Goal: Answer question/provide support: Share knowledge or assist other users

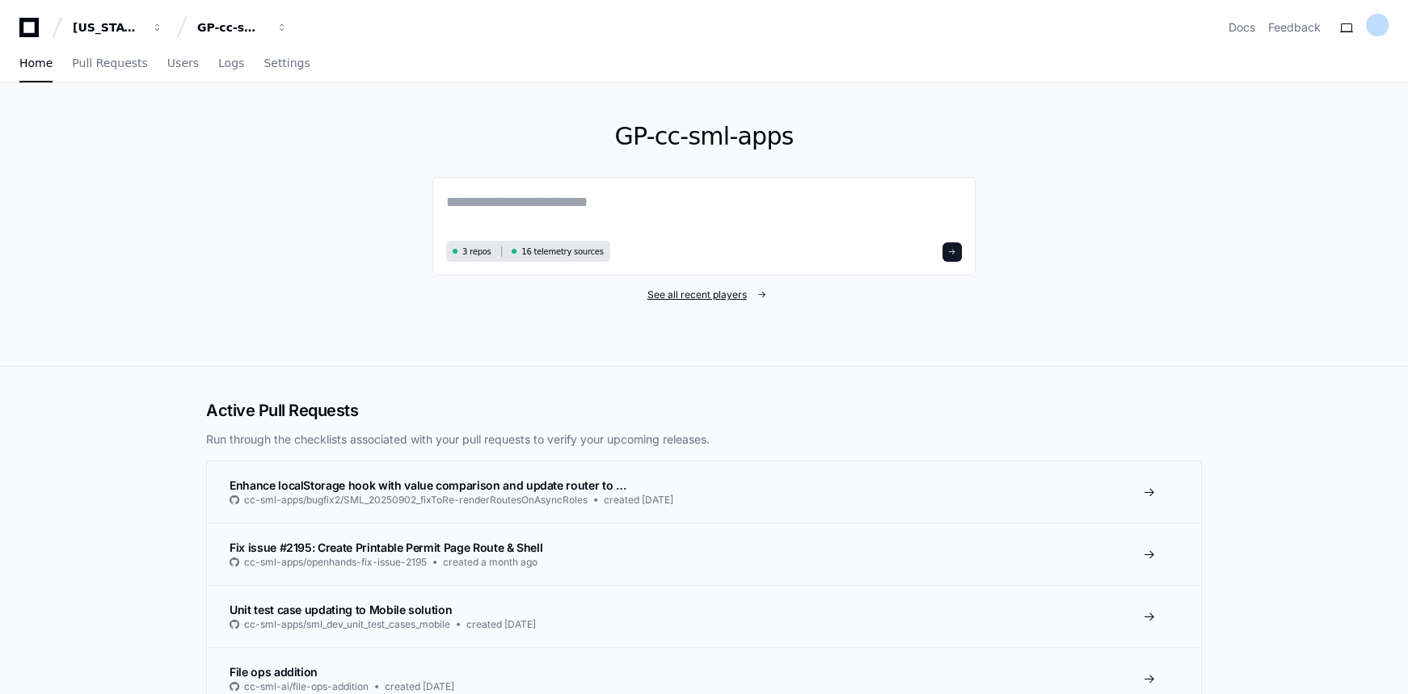
click at [693, 300] on span "See all recent players" at bounding box center [696, 295] width 99 height 13
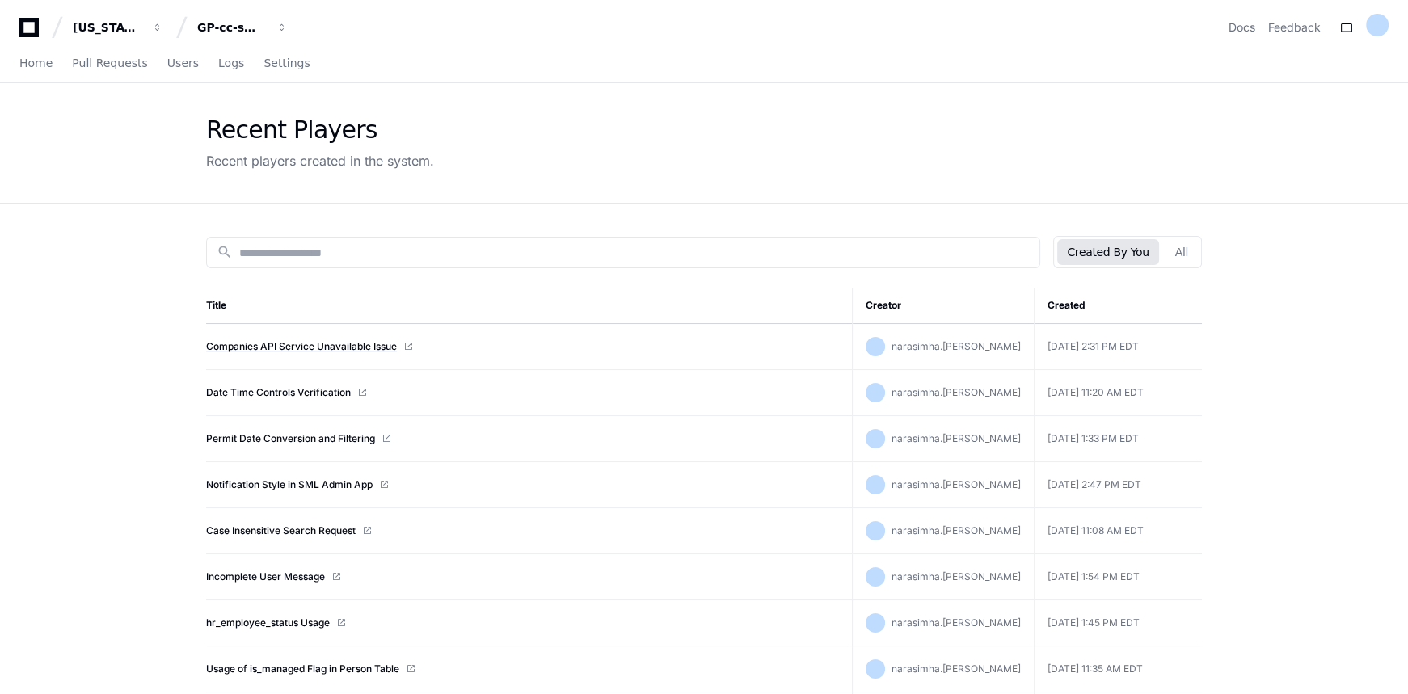
click at [312, 347] on link "Companies API Service Unavailable Issue" at bounding box center [301, 346] width 191 height 13
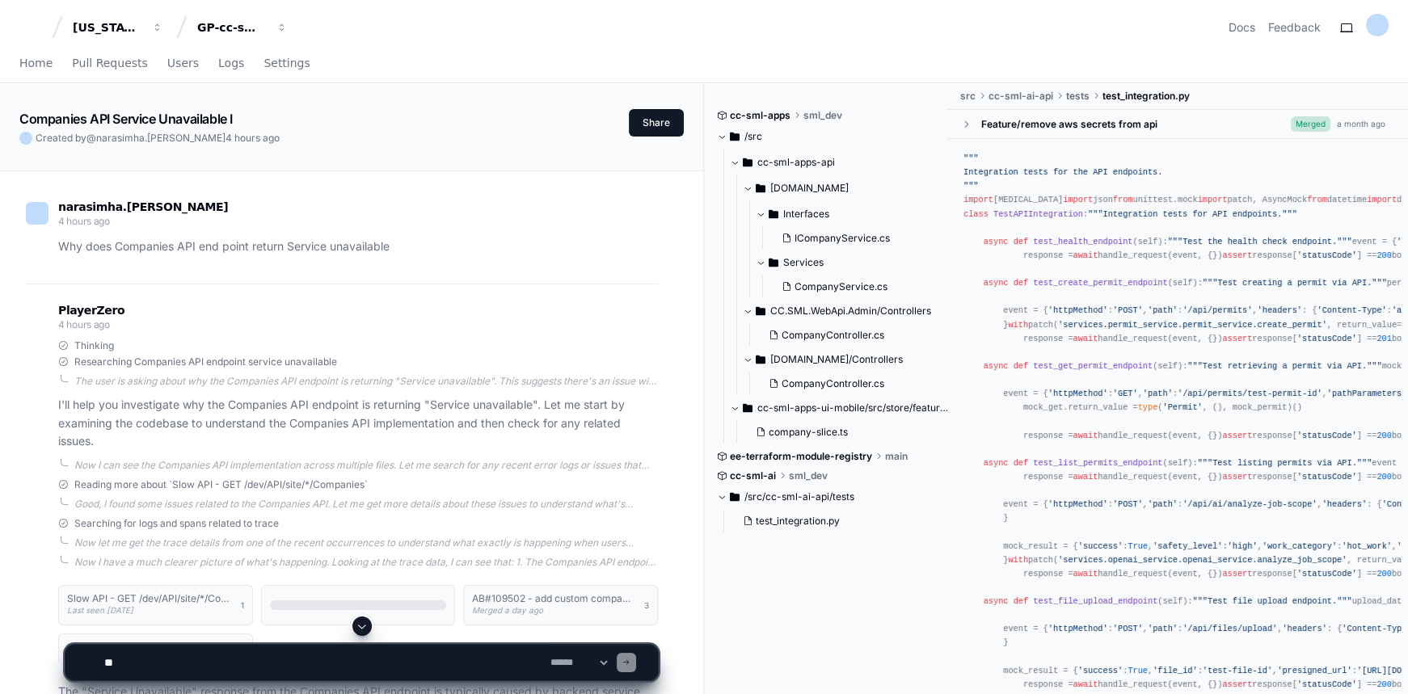
scroll to position [220, 0]
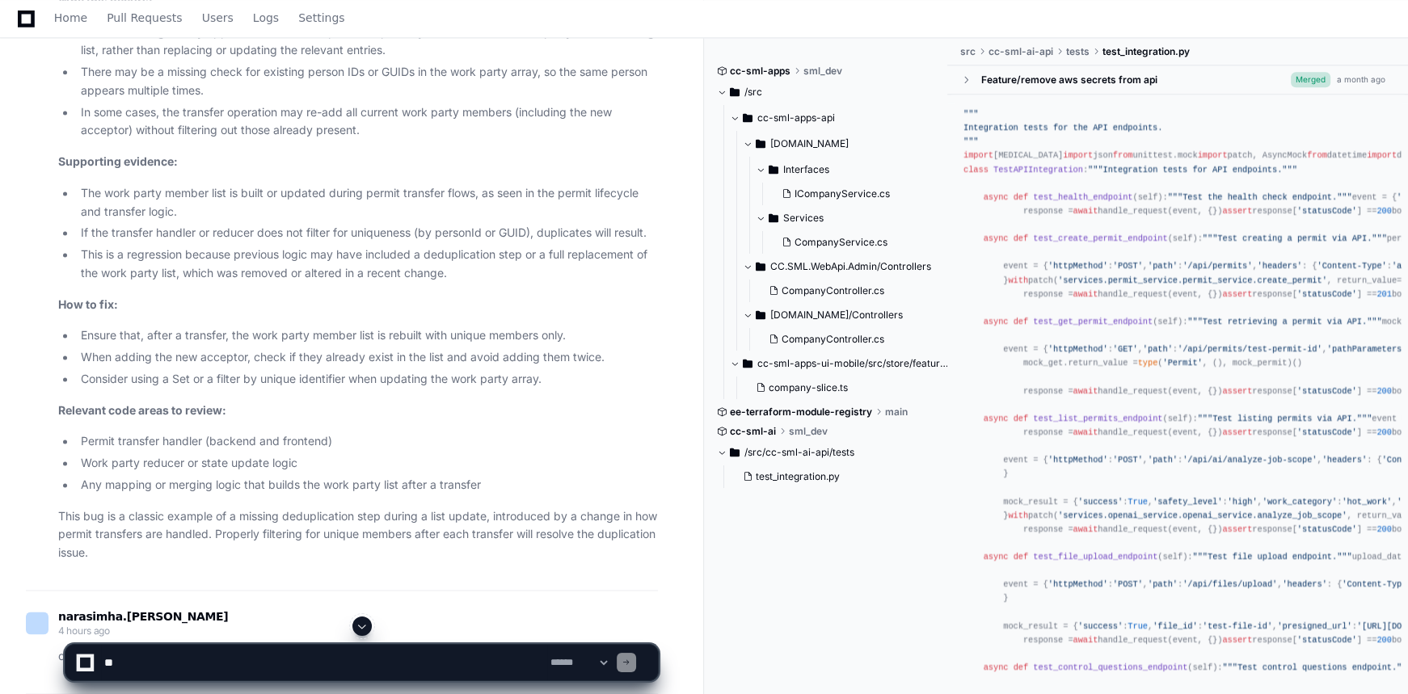
click at [364, 622] on span at bounding box center [362, 626] width 13 height 13
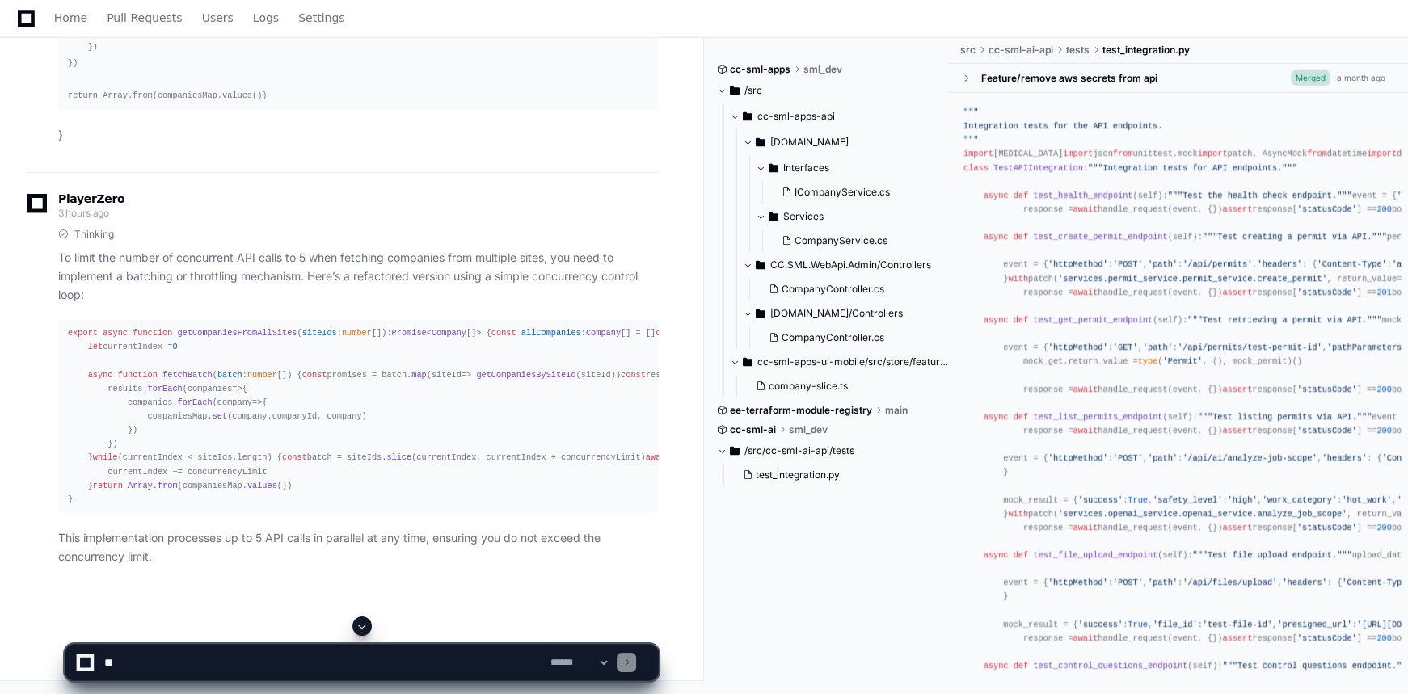
scroll to position [5796, 0]
click at [209, 664] on textarea at bounding box center [324, 663] width 446 height 36
type textarea "**********"
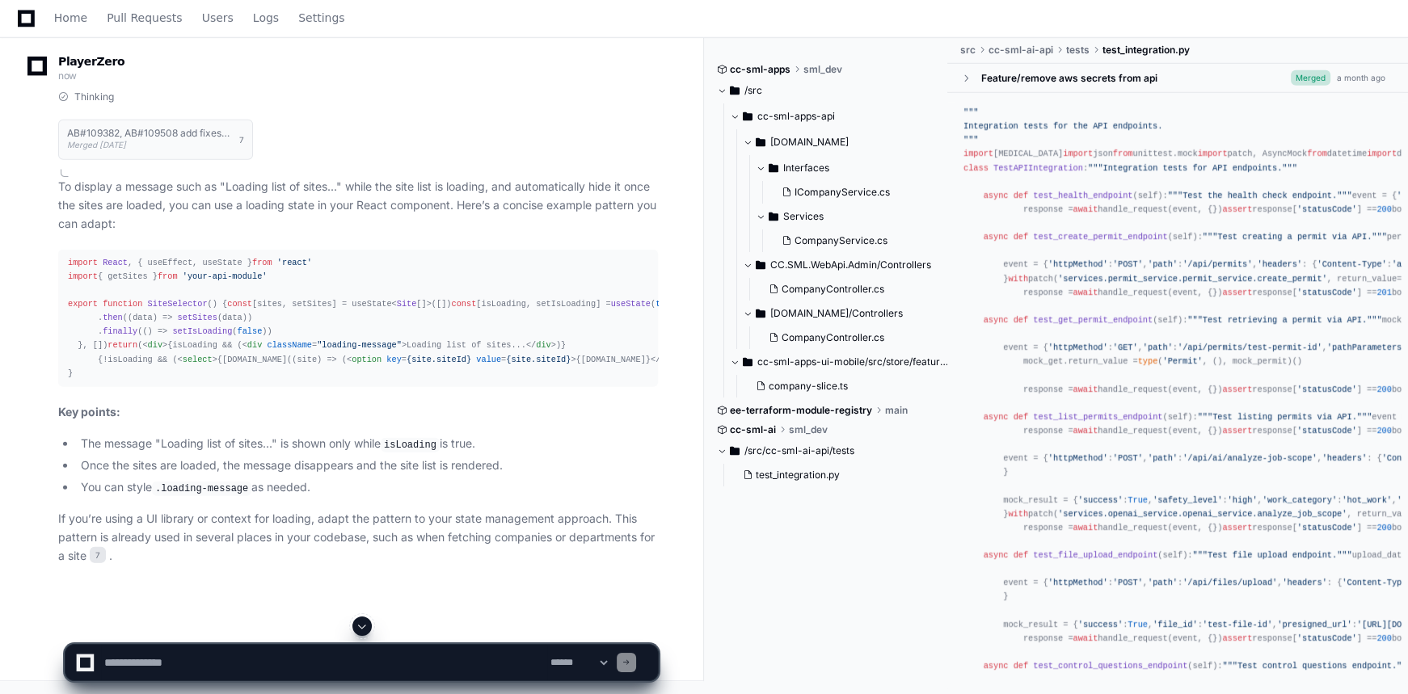
scroll to position [6348, 0]
click at [362, 663] on textarea at bounding box center [324, 663] width 446 height 36
type textarea "**********"
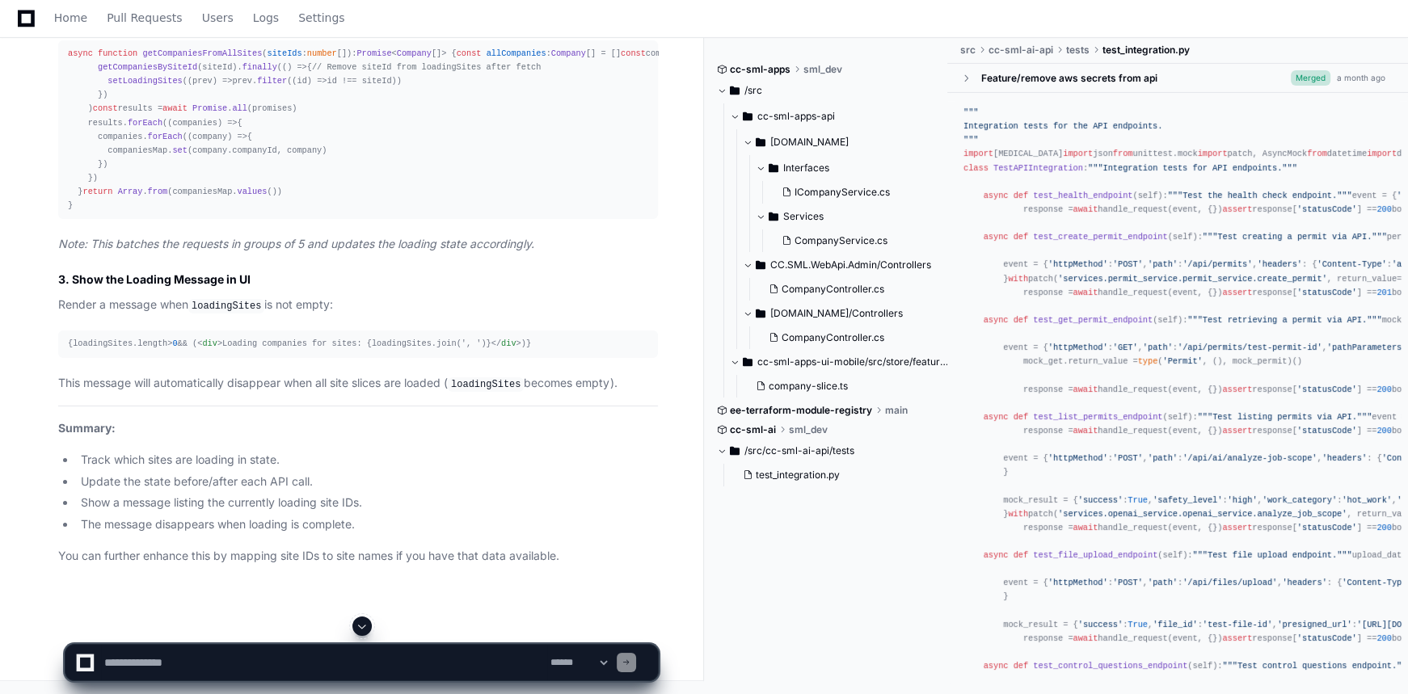
scroll to position [7831, 0]
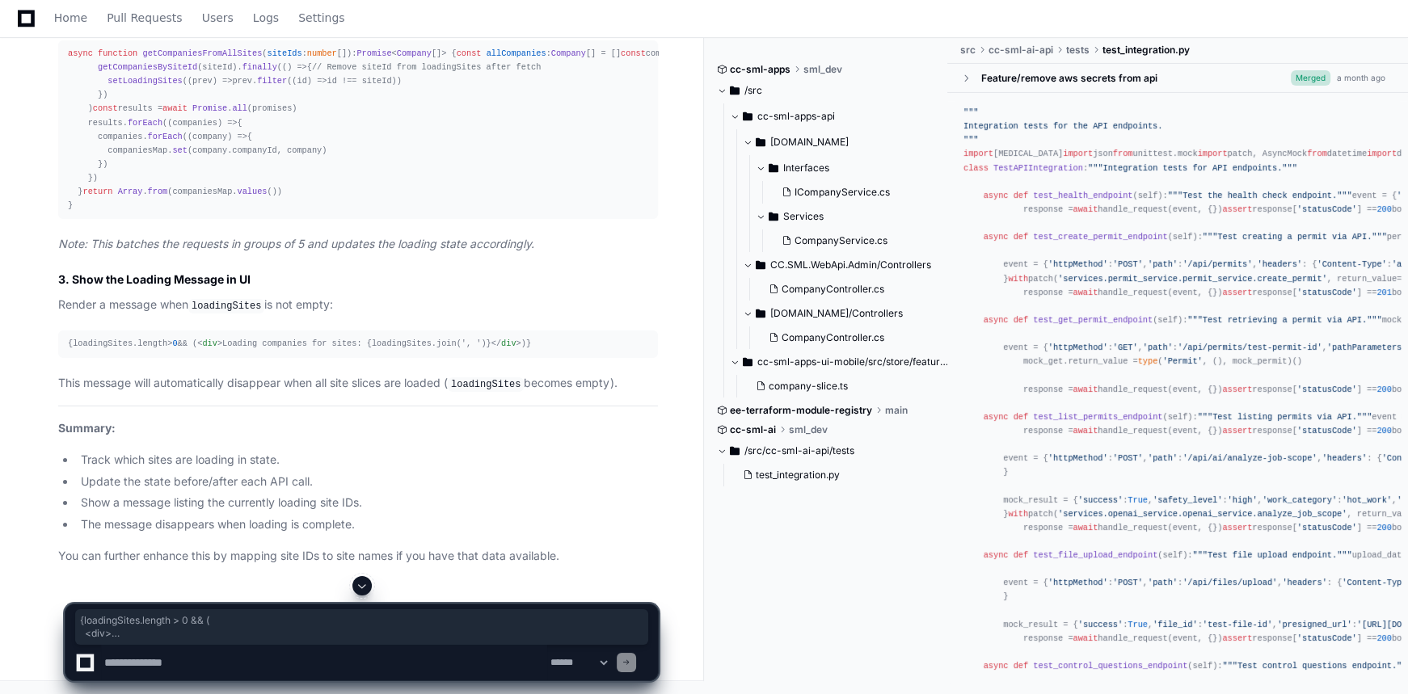
drag, startPoint x: 65, startPoint y: 436, endPoint x: 106, endPoint y: 504, distance: 78.3
click at [106, 357] on pre "{loadingSites. length > 0 && ( < div > Loading companies for sites: {loadingSit…" at bounding box center [358, 344] width 600 height 27
copy div "{loadingSites. length > 0 && ( < div > Loading companies for sites: {loadingSit…"
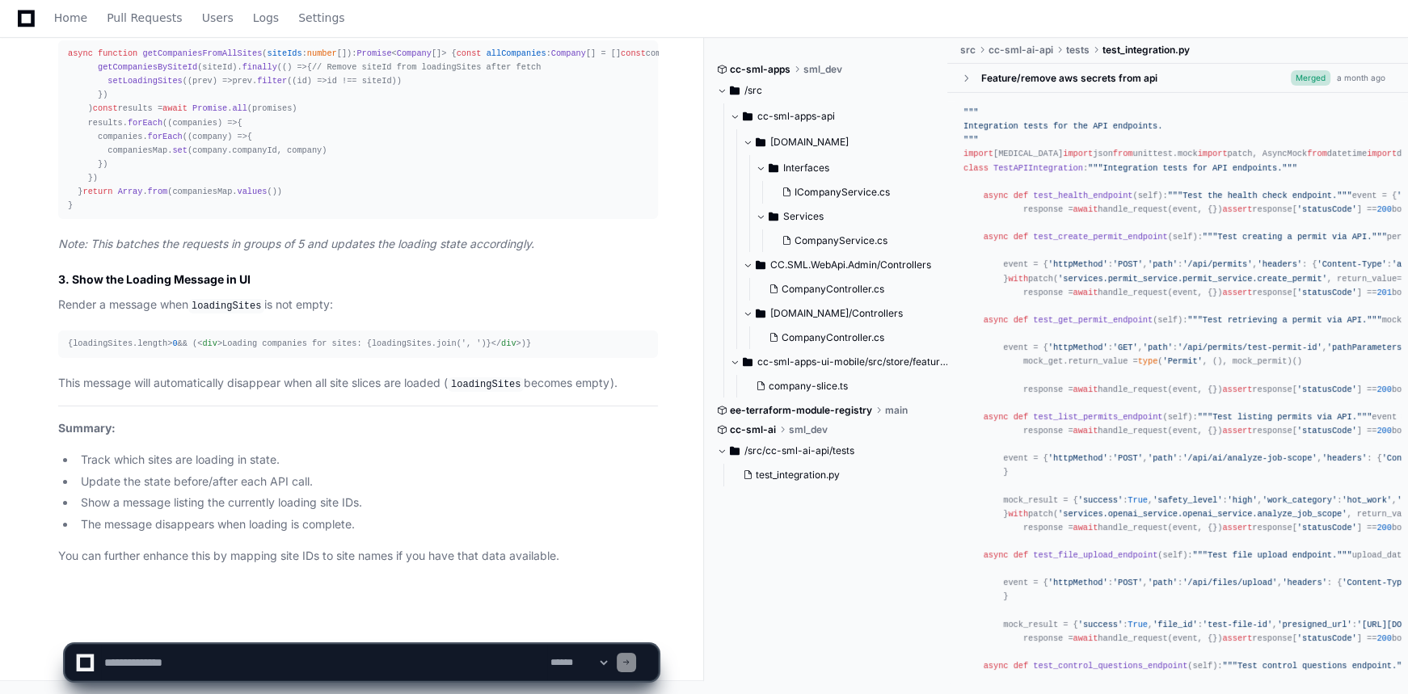
click at [189, 656] on textarea at bounding box center [324, 663] width 446 height 36
type textarea "**********"
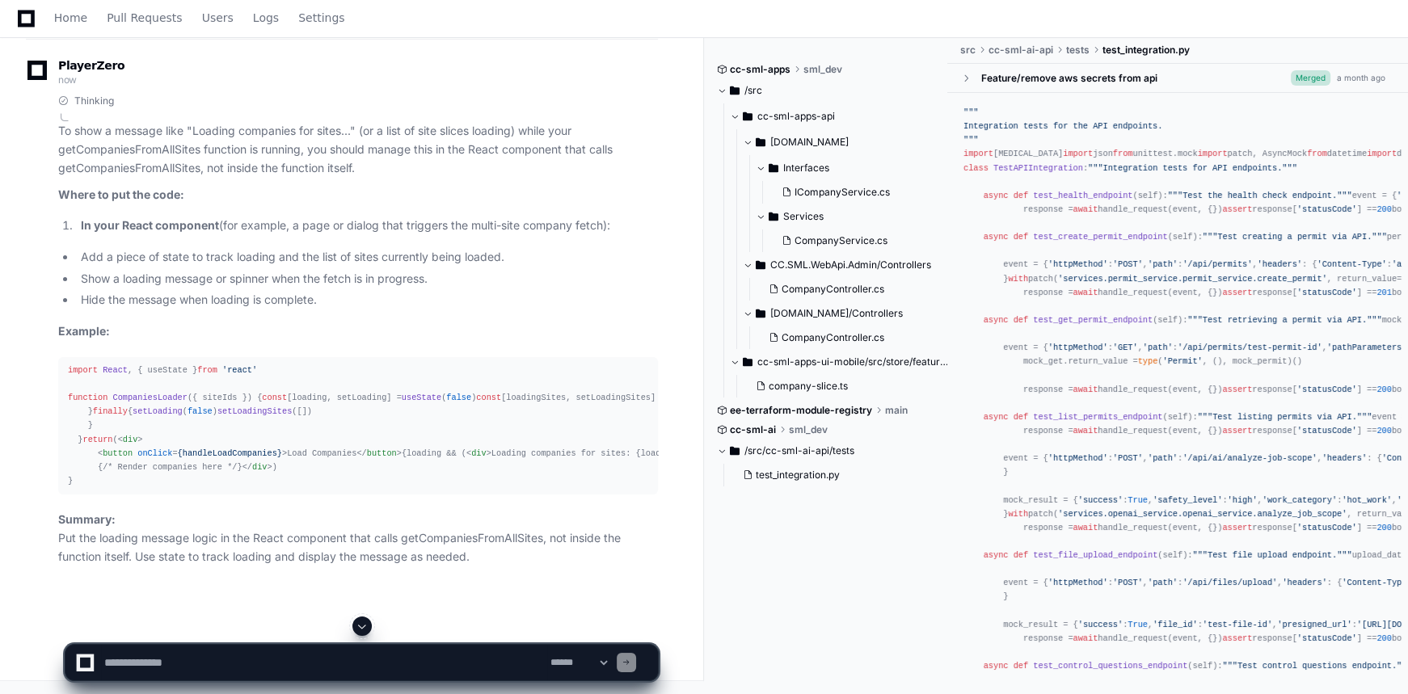
scroll to position [8787, 0]
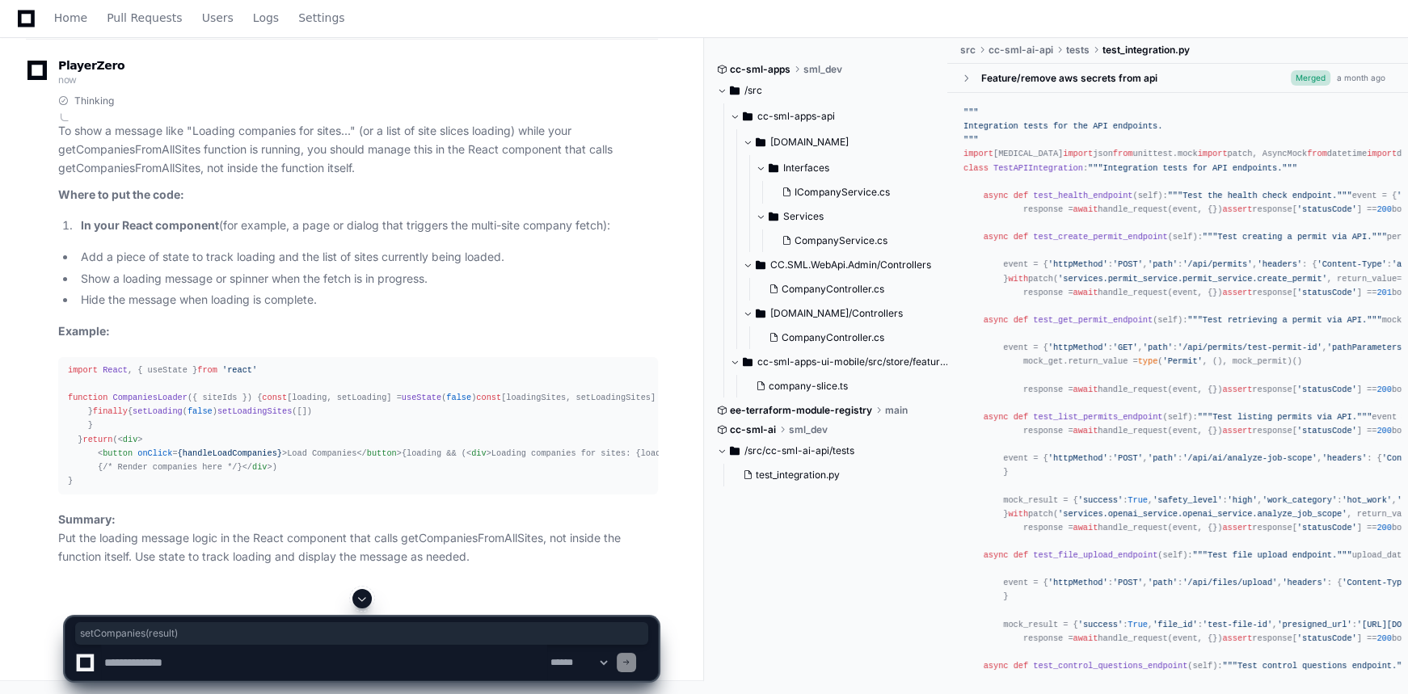
drag, startPoint x: 91, startPoint y: 380, endPoint x: 252, endPoint y: 382, distance: 160.8
click at [252, 382] on div "import React , { useState } from 'react' function CompaniesLoader ( { siteIds }…" at bounding box center [358, 426] width 580 height 124
click at [191, 403] on div "import React , { useState } from 'react' function CompaniesLoader ( { siteIds }…" at bounding box center [358, 426] width 580 height 124
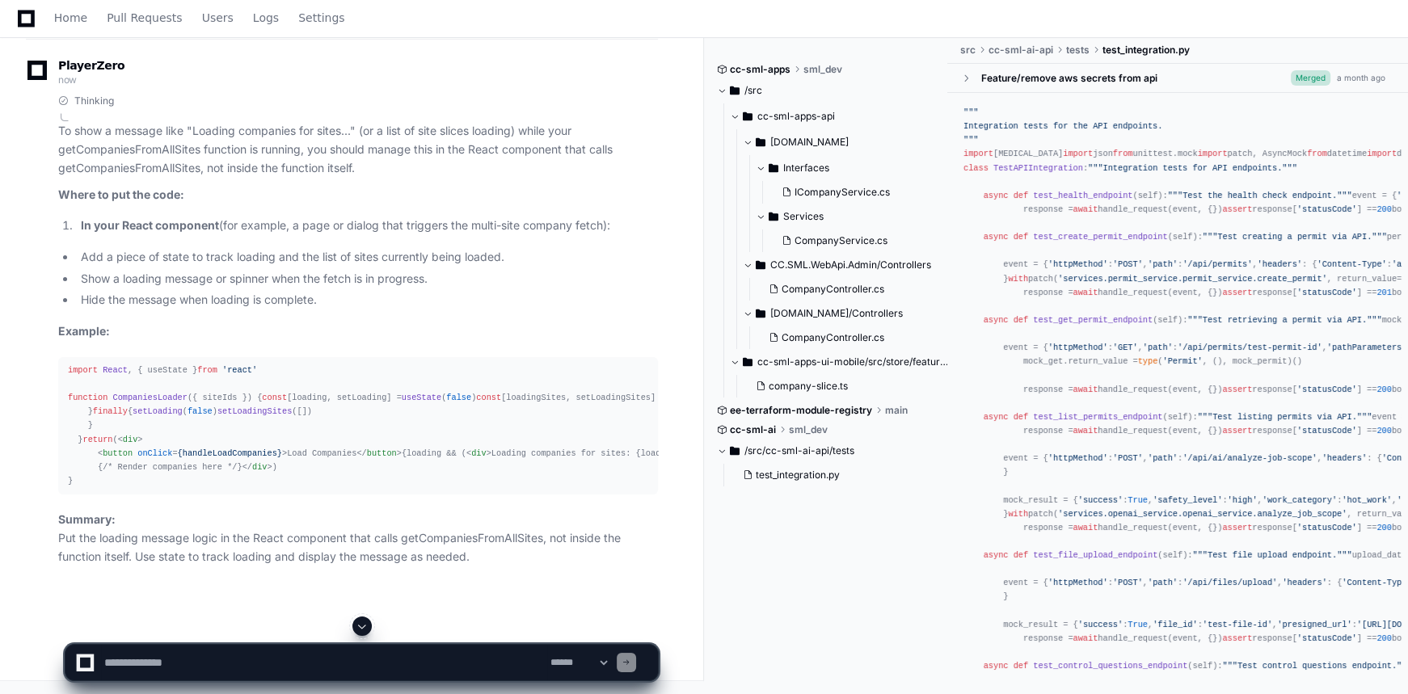
click at [230, 411] on div "import React , { useState } from 'react' function CompaniesLoader ( { siteIds }…" at bounding box center [358, 426] width 580 height 124
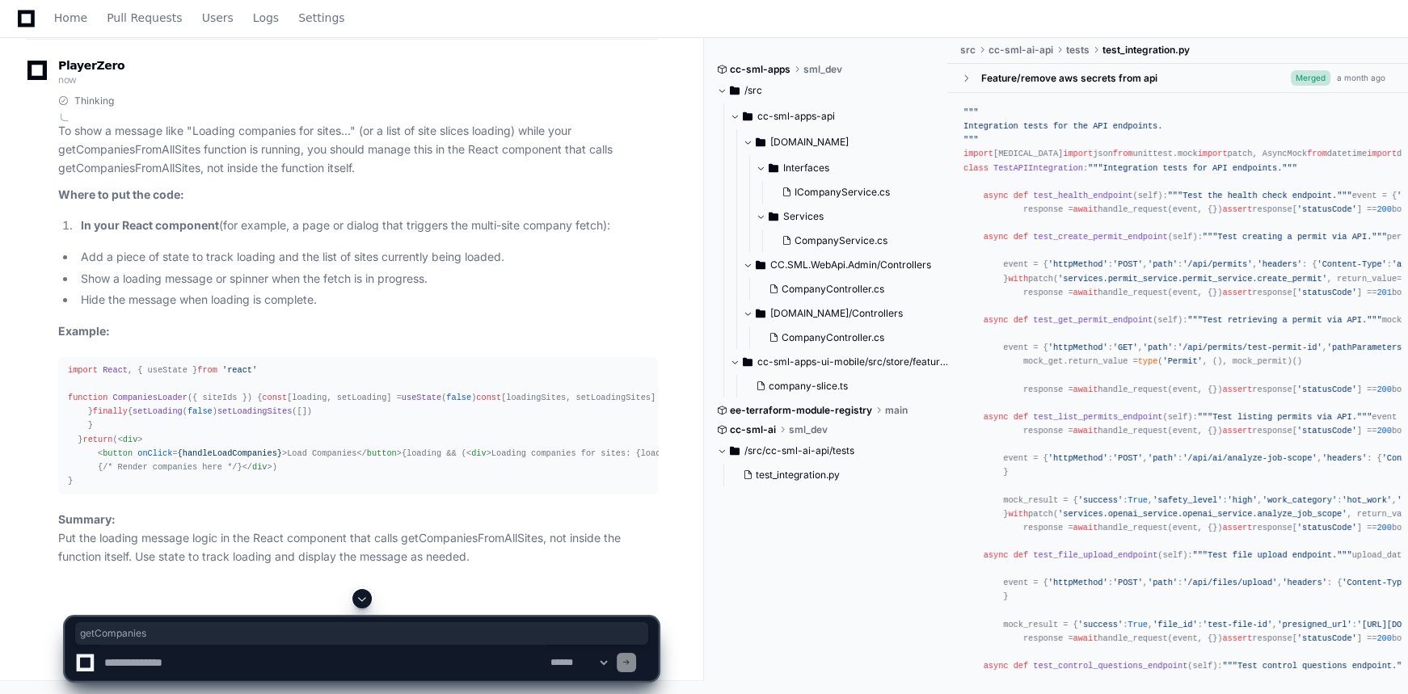
drag, startPoint x: 188, startPoint y: 365, endPoint x: 248, endPoint y: 370, distance: 60.0
click at [248, 370] on div "import React , { useState } from 'react' function CompaniesLoader ( { siteIds }…" at bounding box center [358, 426] width 580 height 124
click at [193, 435] on div "import React , { useState } from 'react' function CompaniesLoader ( { siteIds }…" at bounding box center [358, 426] width 580 height 124
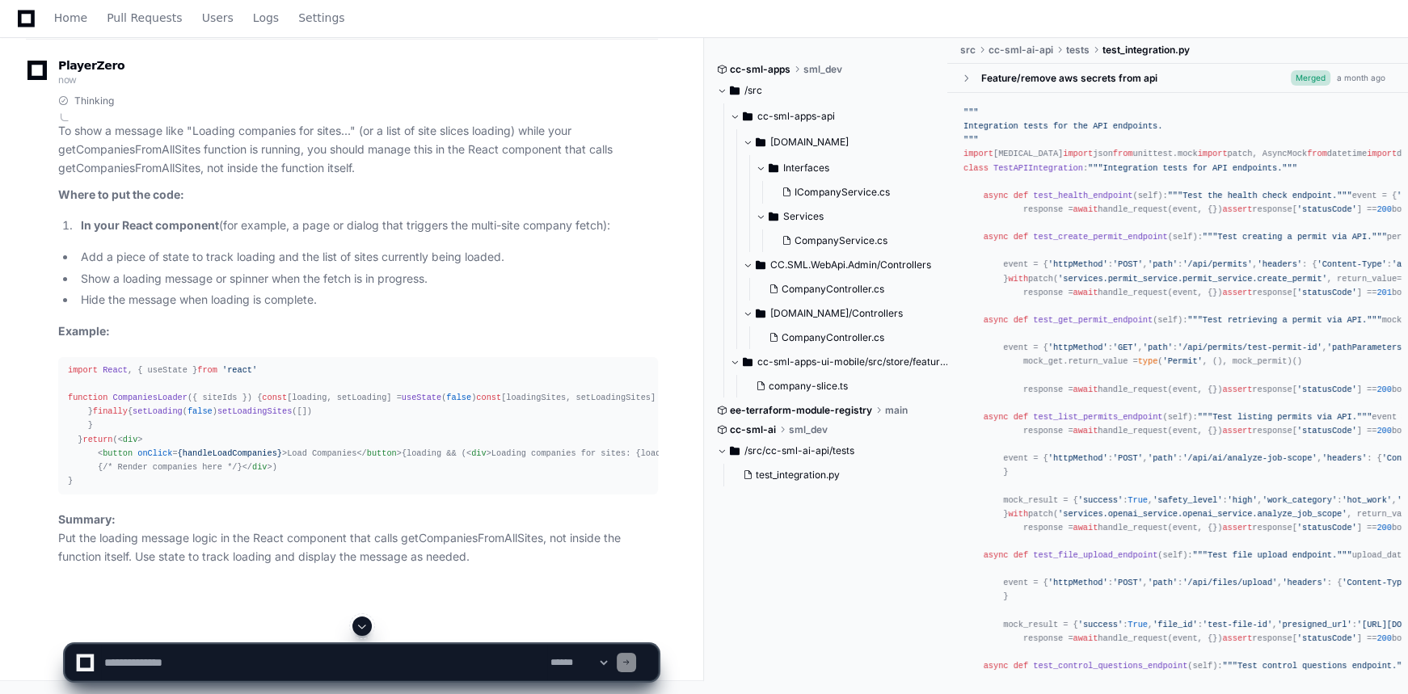
click at [198, 458] on span "{handleLoadCompanies}" at bounding box center [230, 454] width 104 height 10
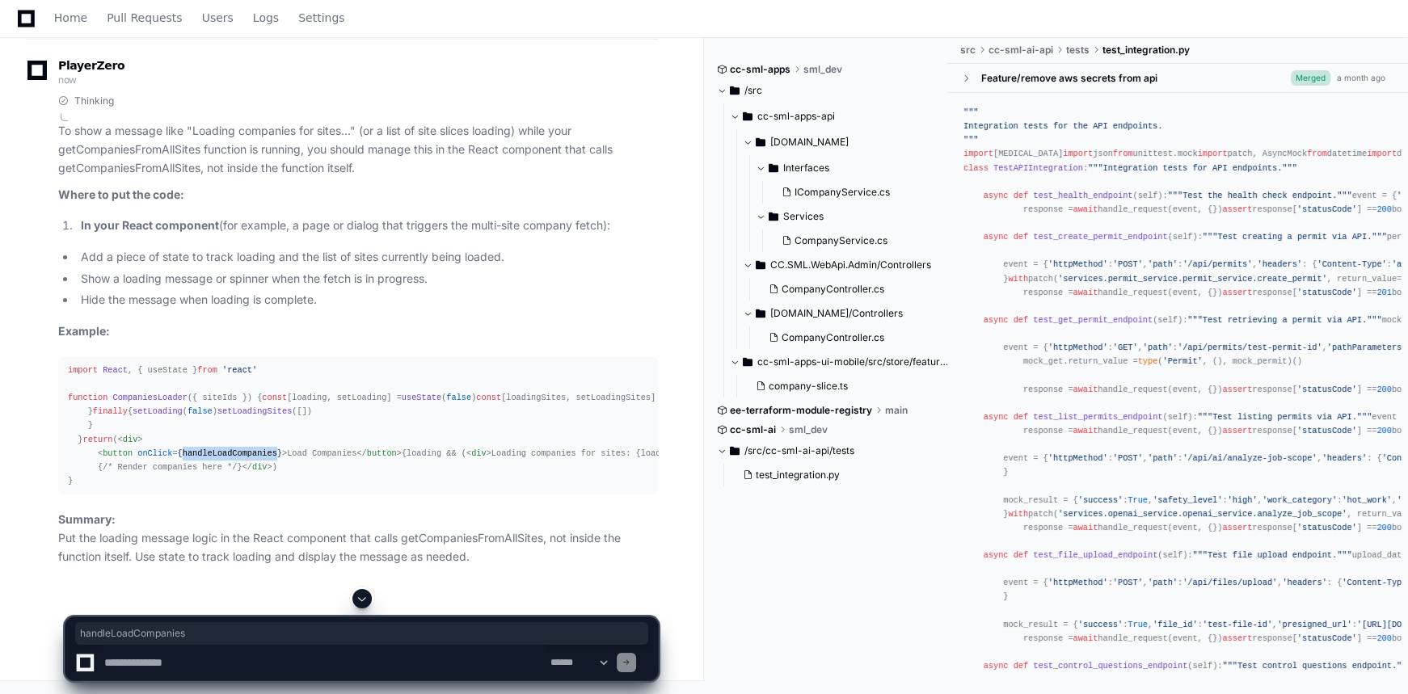
scroll to position [8861, 0]
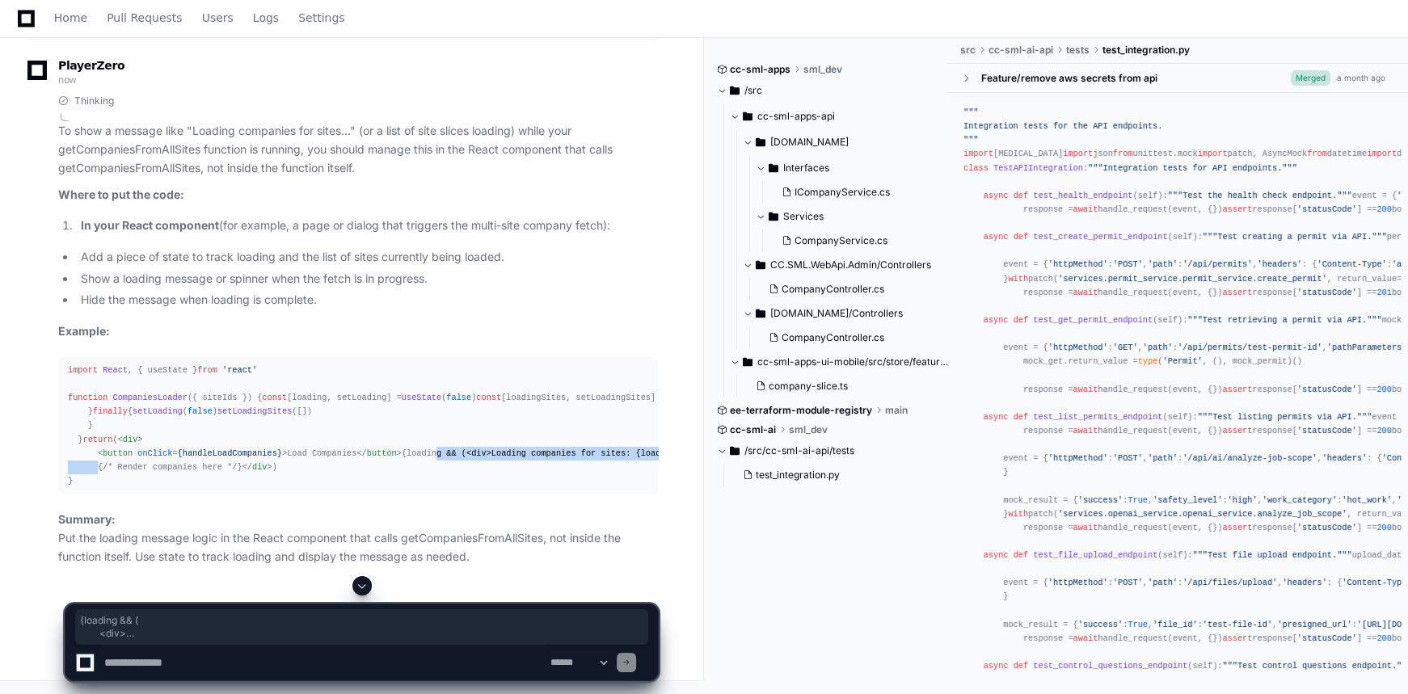
drag, startPoint x: 95, startPoint y: 444, endPoint x: 165, endPoint y: 493, distance: 85.9
click at [165, 488] on div "import React , { useState } from 'react' function CompaniesLoader ( { siteIds }…" at bounding box center [358, 426] width 580 height 124
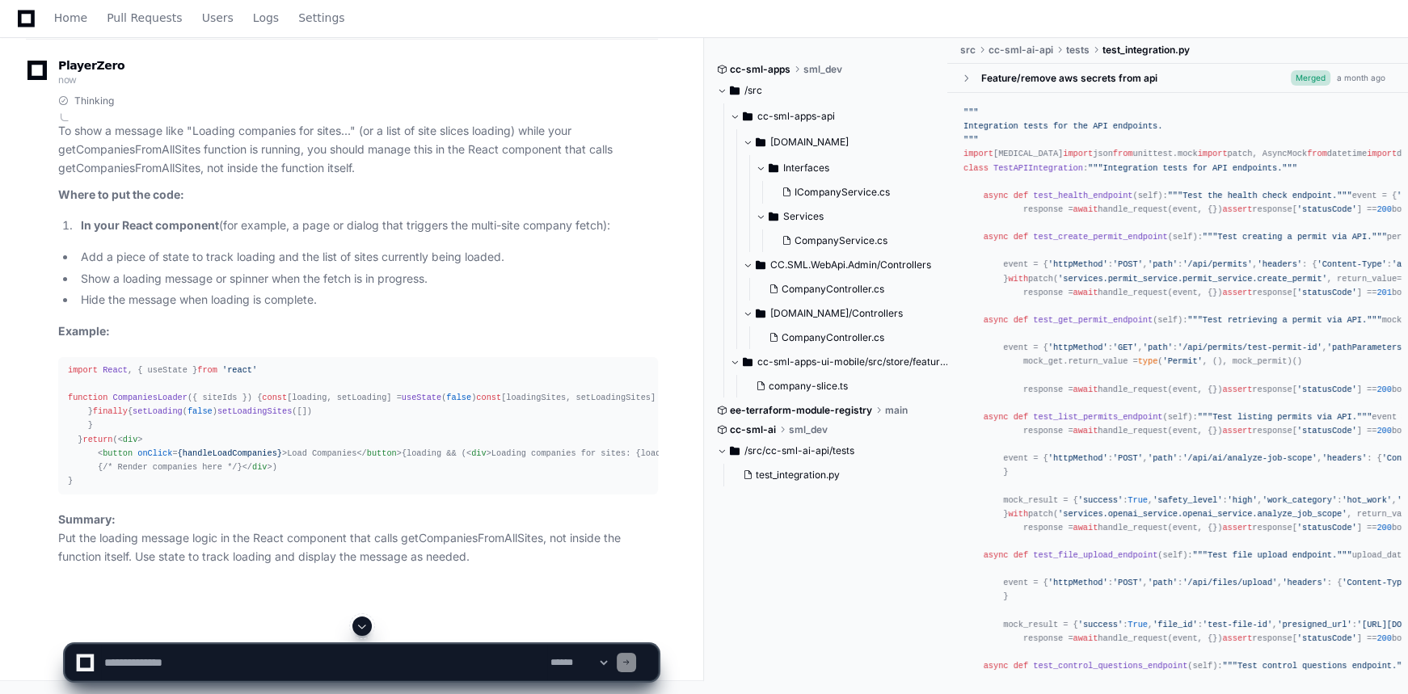
click at [419, 651] on textarea at bounding box center [324, 663] width 446 height 36
paste textarea "**********"
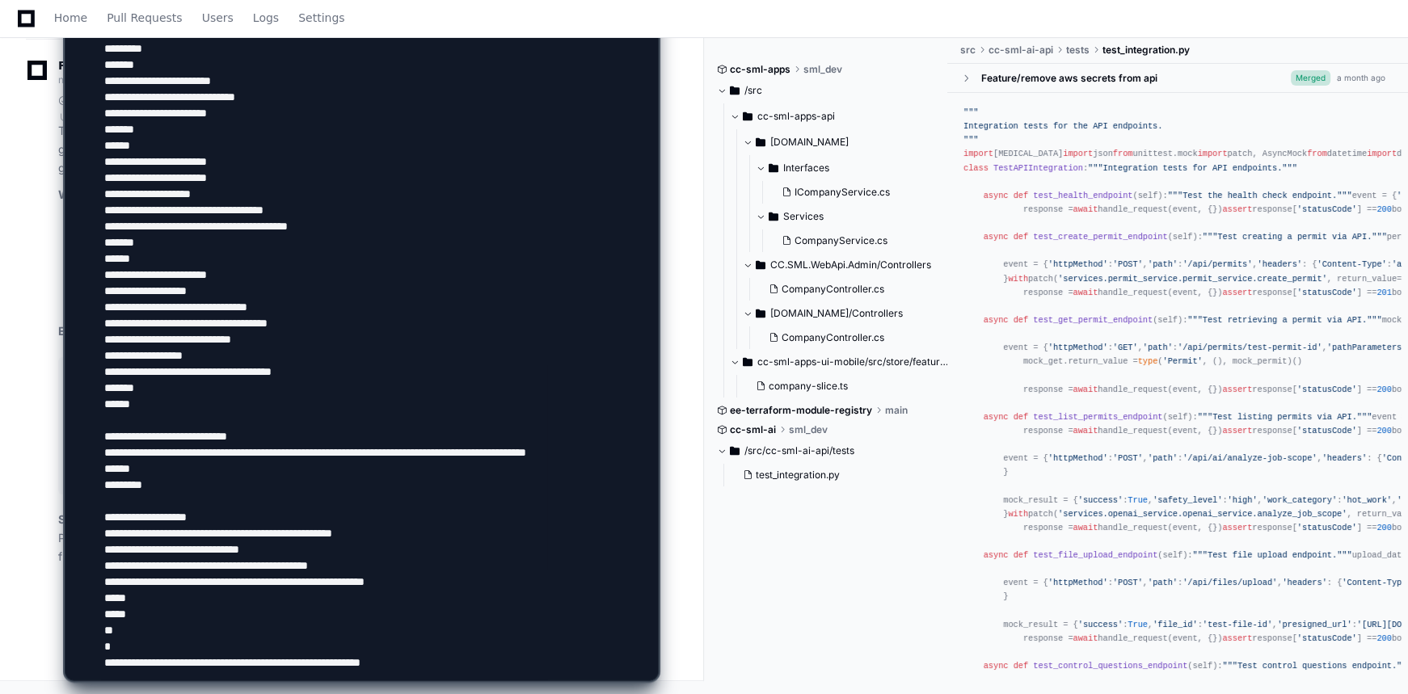
type textarea "**********"
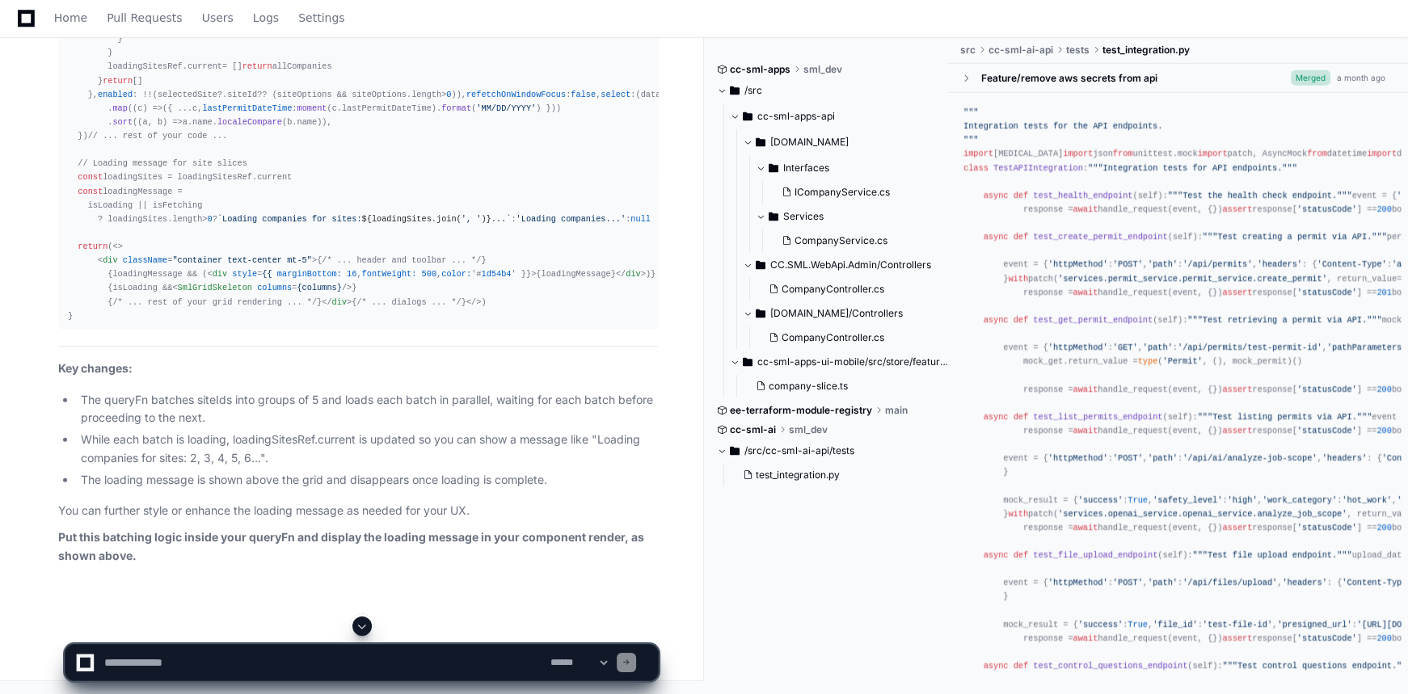
scroll to position [14593, 0]
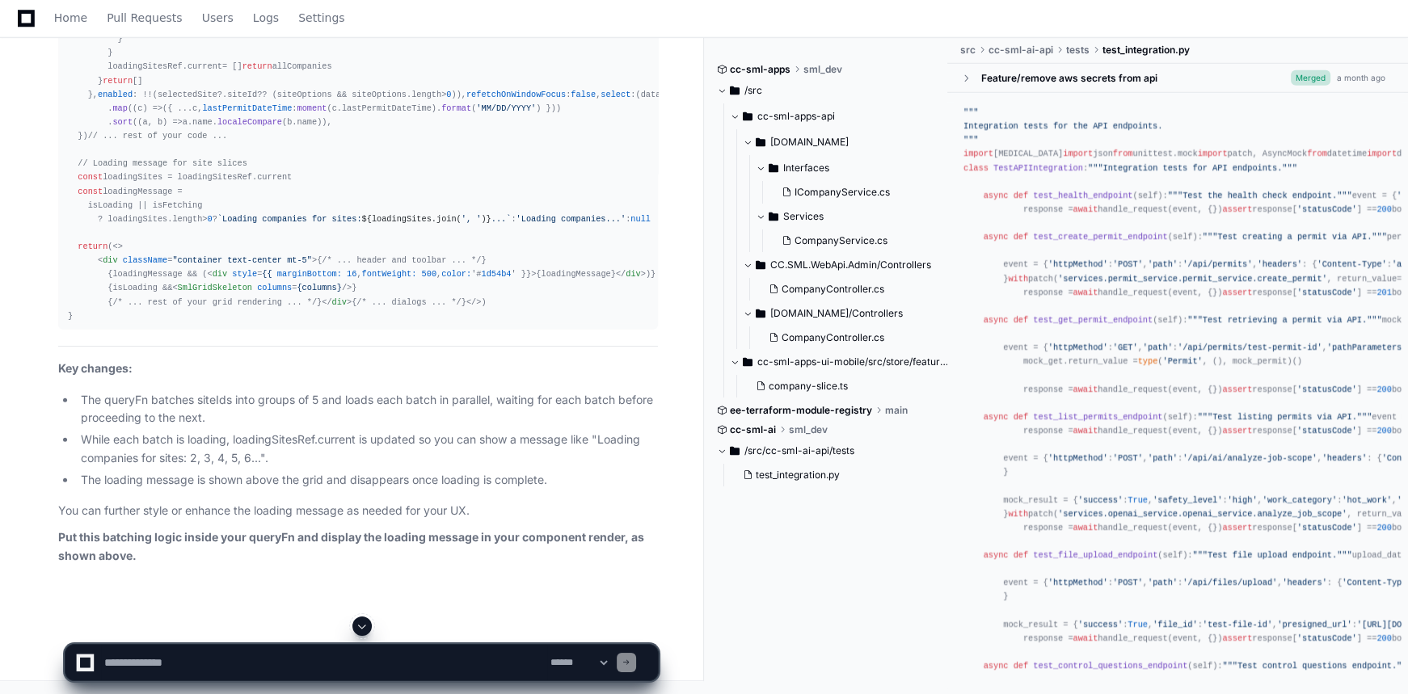
scroll to position [15181, 0]
click at [113, 307] on span "<> < div className = "container text-center mt-5" > {/* ... header and toolbar …" at bounding box center [362, 274] width 588 height 65
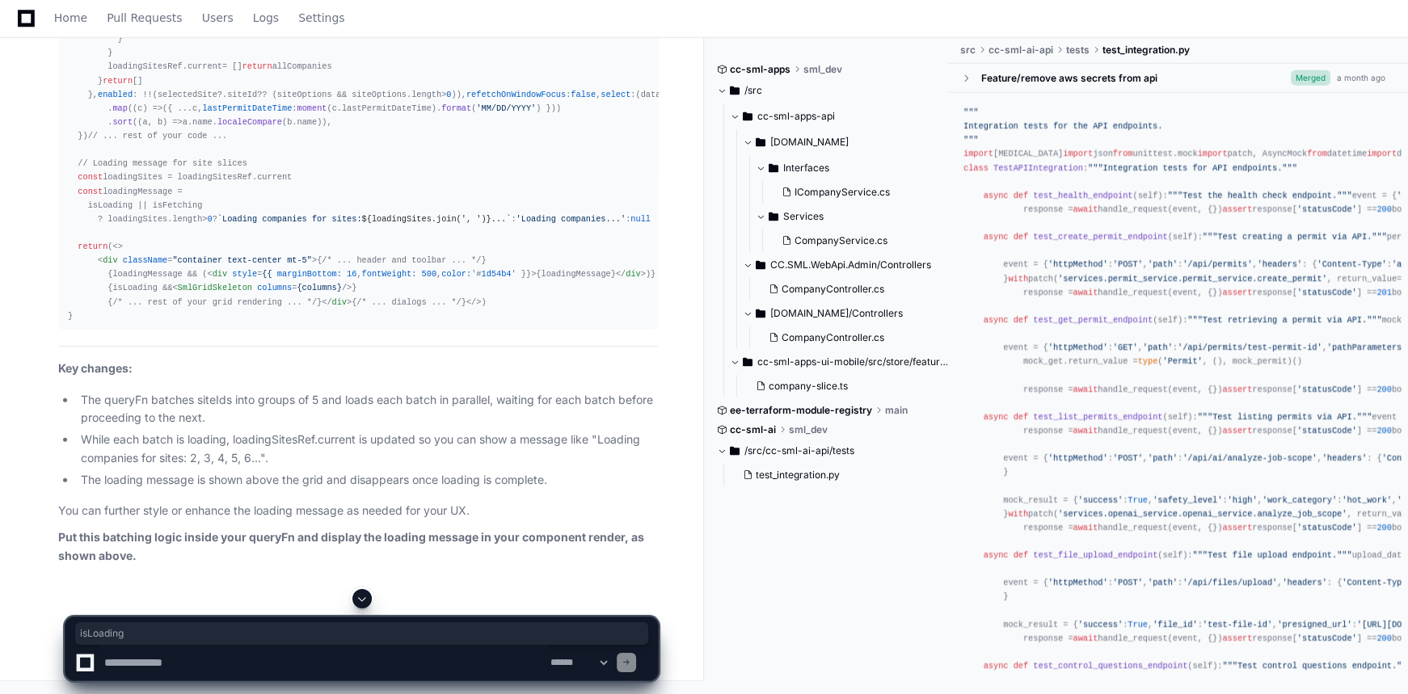
click at [113, 307] on span "<> < div className = "container text-center mt-5" > {/* ... header and toolbar …" at bounding box center [362, 274] width 588 height 65
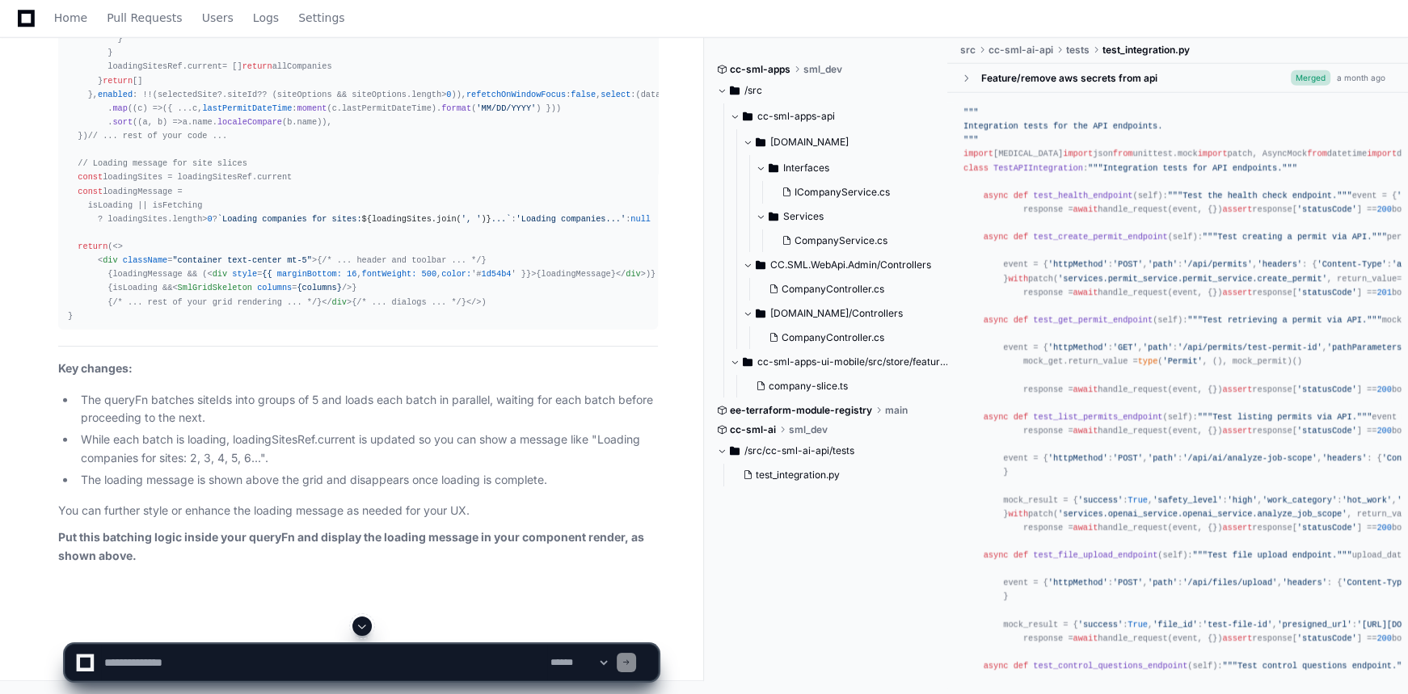
click at [164, 323] on div "import { useRef } from 'react' // Helper: batches an array into chunks of N fun…" at bounding box center [358, 47] width 580 height 554
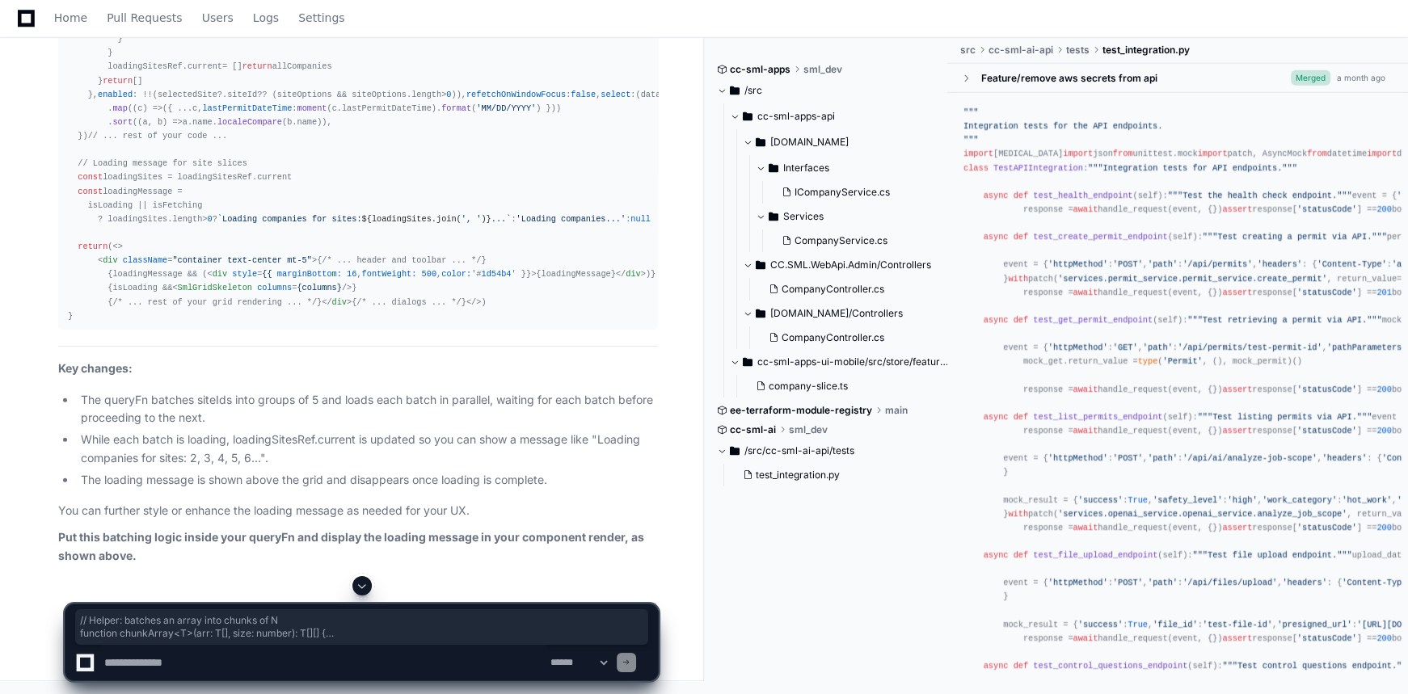
drag, startPoint x: 67, startPoint y: 304, endPoint x: 154, endPoint y: 411, distance: 138.5
click at [154, 323] on div "import { useRef } from 'react' // Helper: batches an array into chunks of N fun…" at bounding box center [358, 47] width 580 height 554
copy div "// Helper: batches an array into chunks of N function chunkArray<T>( arr : T[],…"
drag, startPoint x: 74, startPoint y: 252, endPoint x: 297, endPoint y: 271, distance: 223.8
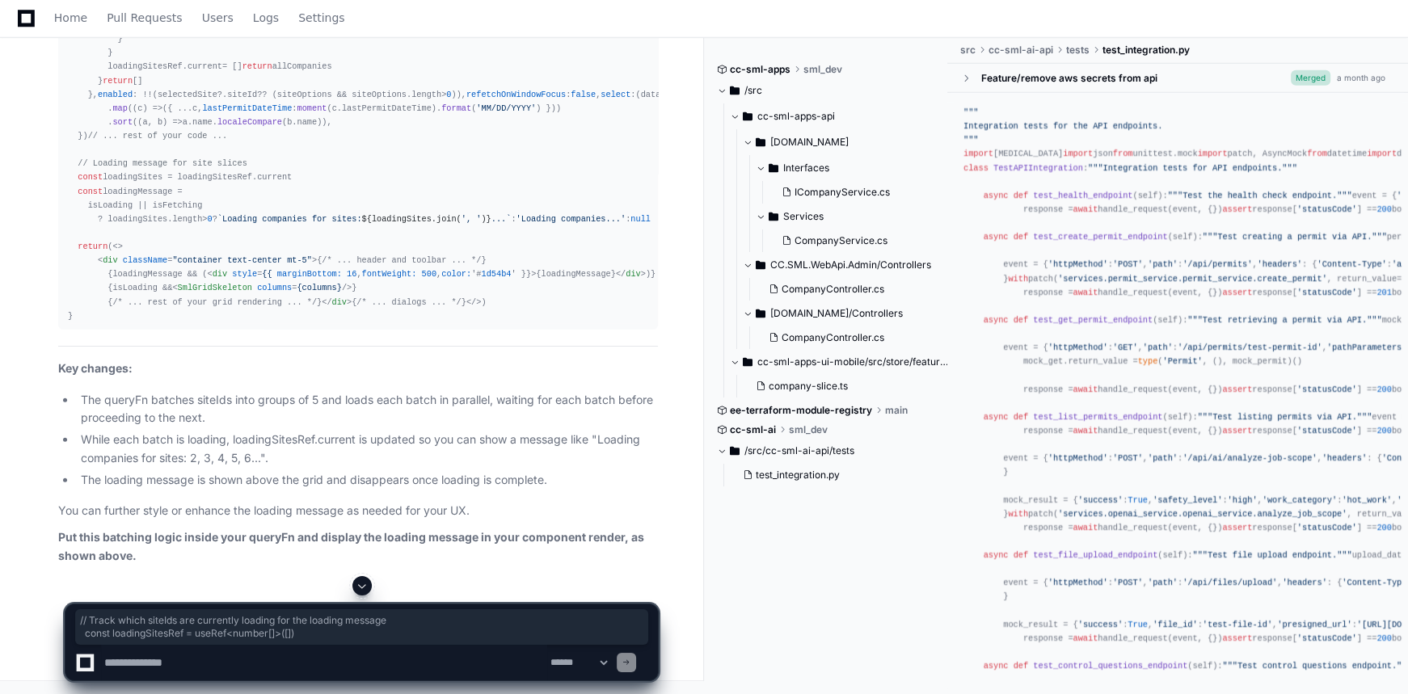
click at [297, 271] on div "import { useRef } from 'react' // Helper: batches an array into chunks of N fun…" at bounding box center [358, 47] width 580 height 554
copy div "// Track which siteIds are currently loading for the loading message const load…"
drag, startPoint x: 83, startPoint y: 100, endPoint x: 234, endPoint y: 445, distance: 376.0
click at [234, 323] on div "import { useRef } from 'react' // Helper: batches an array into chunks of N fun…" at bounding box center [358, 47] width 580 height 554
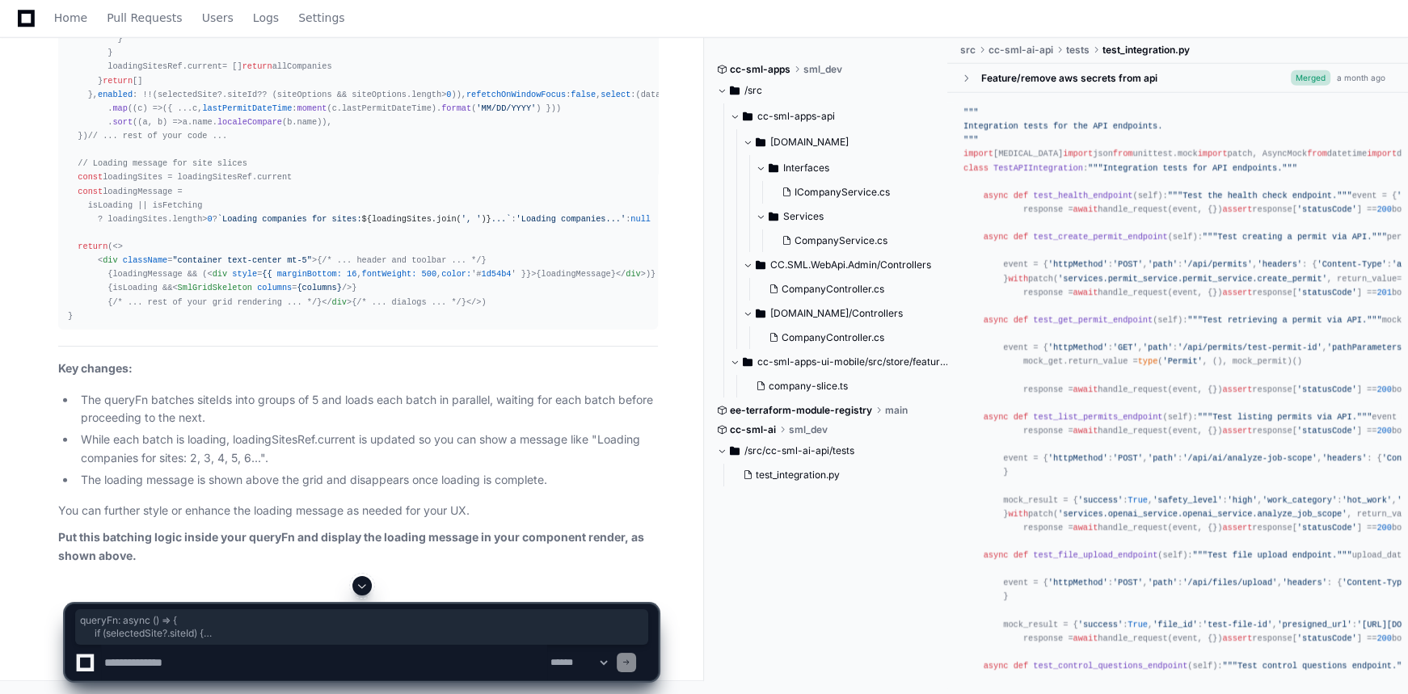
copy div "queryFn : async () => { if (selectedSite?. siteId ) { return await getCompanies…"
drag, startPoint x: 78, startPoint y: 158, endPoint x: 276, endPoint y: 467, distance: 367.5
click at [276, 323] on div "import { useRef } from 'react' // Helper: batches an array into chunks of N fun…" at bounding box center [358, 47] width 580 height 554
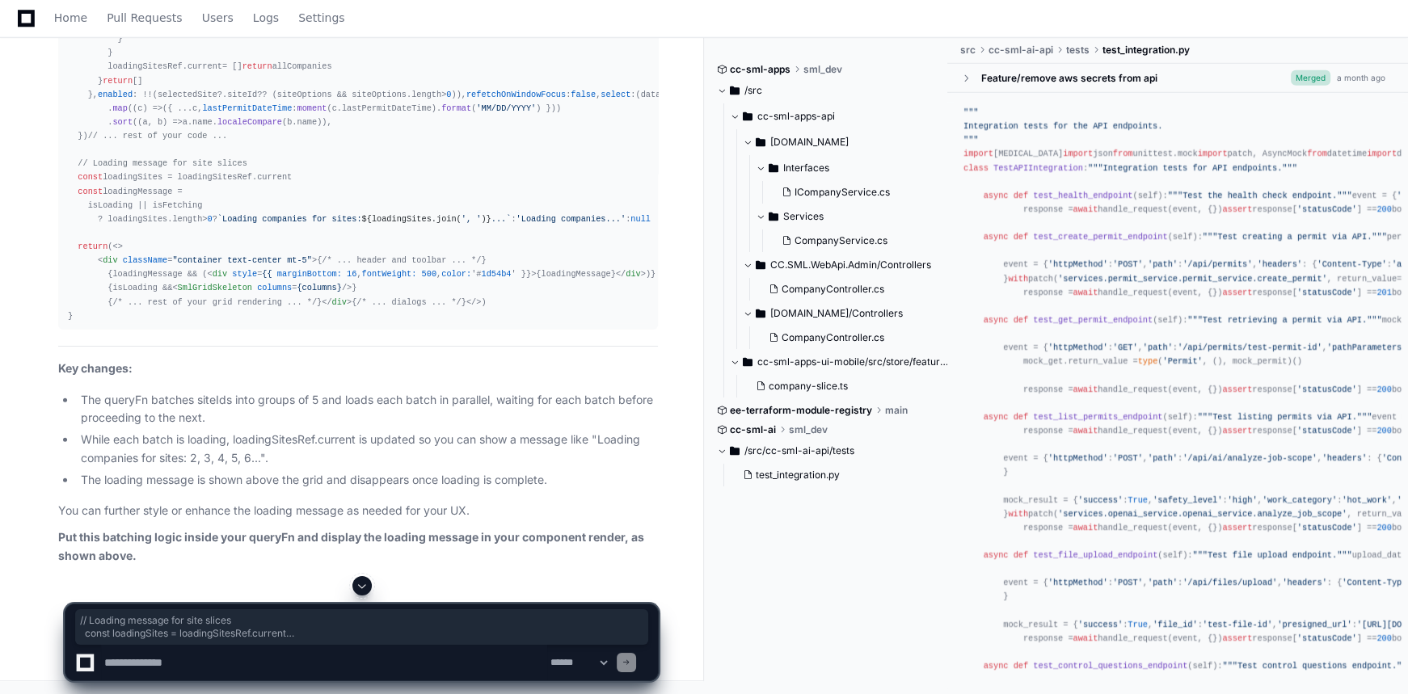
copy div "// Loading message for site slices const loadingSites = loadingSitesRef. curren…"
click at [221, 293] on span "SmlGridSkeleton" at bounding box center [215, 288] width 74 height 10
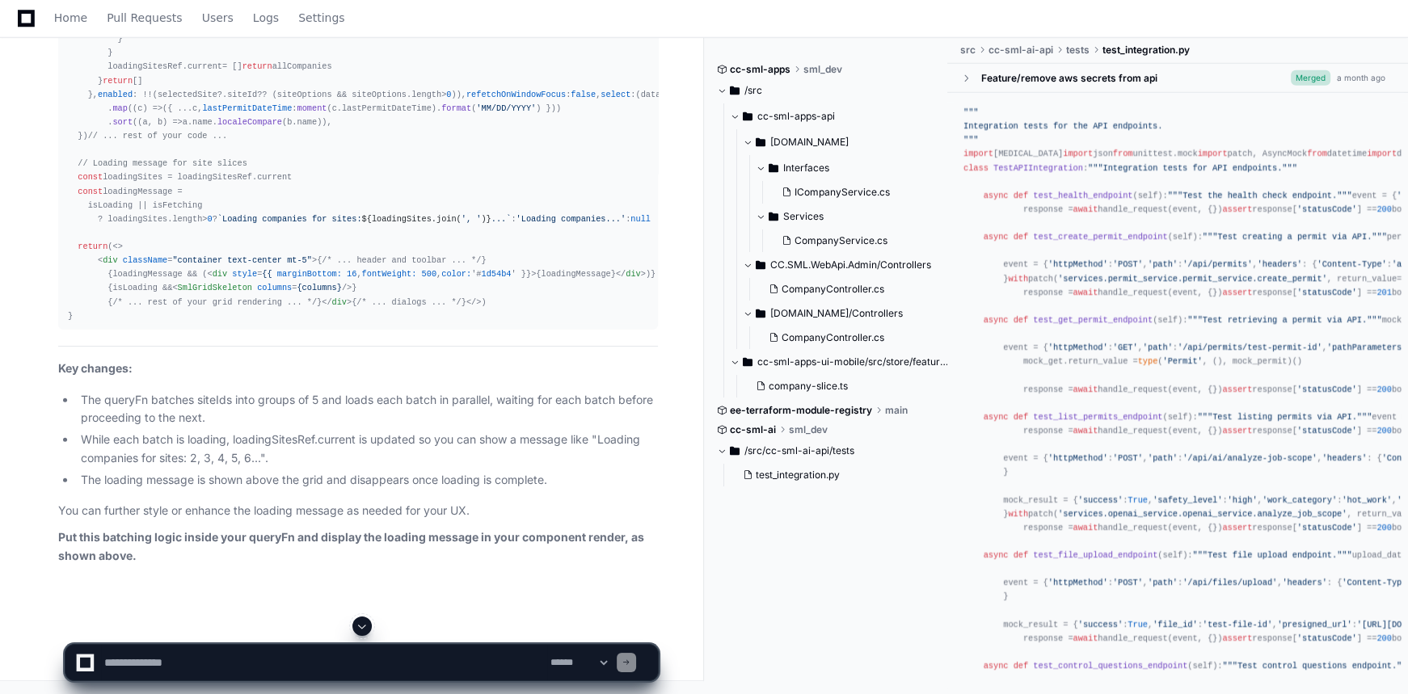
scroll to position [15158, 0]
click at [162, 197] on div "import { useRef } from 'react' // Helper: batches an array into chunks of N fun…" at bounding box center [358, 47] width 580 height 554
click at [161, 307] on span "<> < div className = "container text-center mt-5" > {/* ... header and toolbar …" at bounding box center [362, 274] width 588 height 65
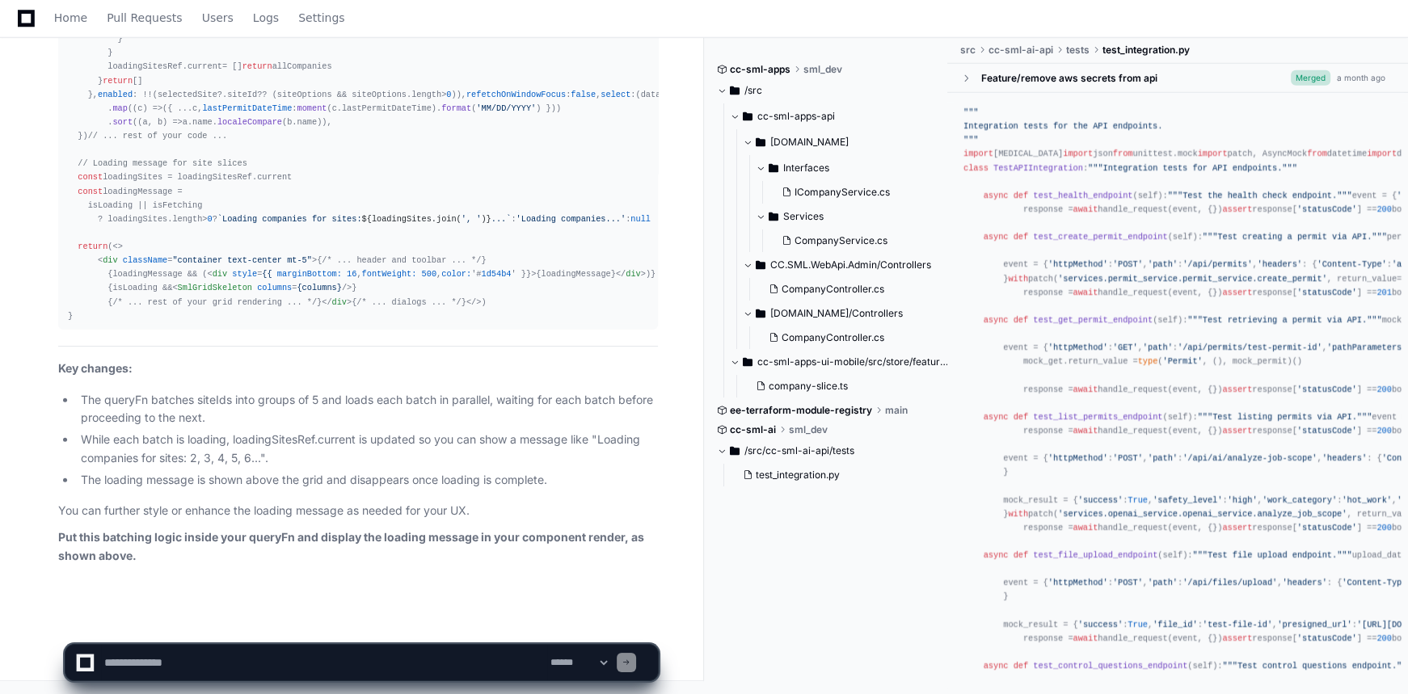
click at [210, 651] on textarea at bounding box center [324, 663] width 446 height 36
type textarea "**********"
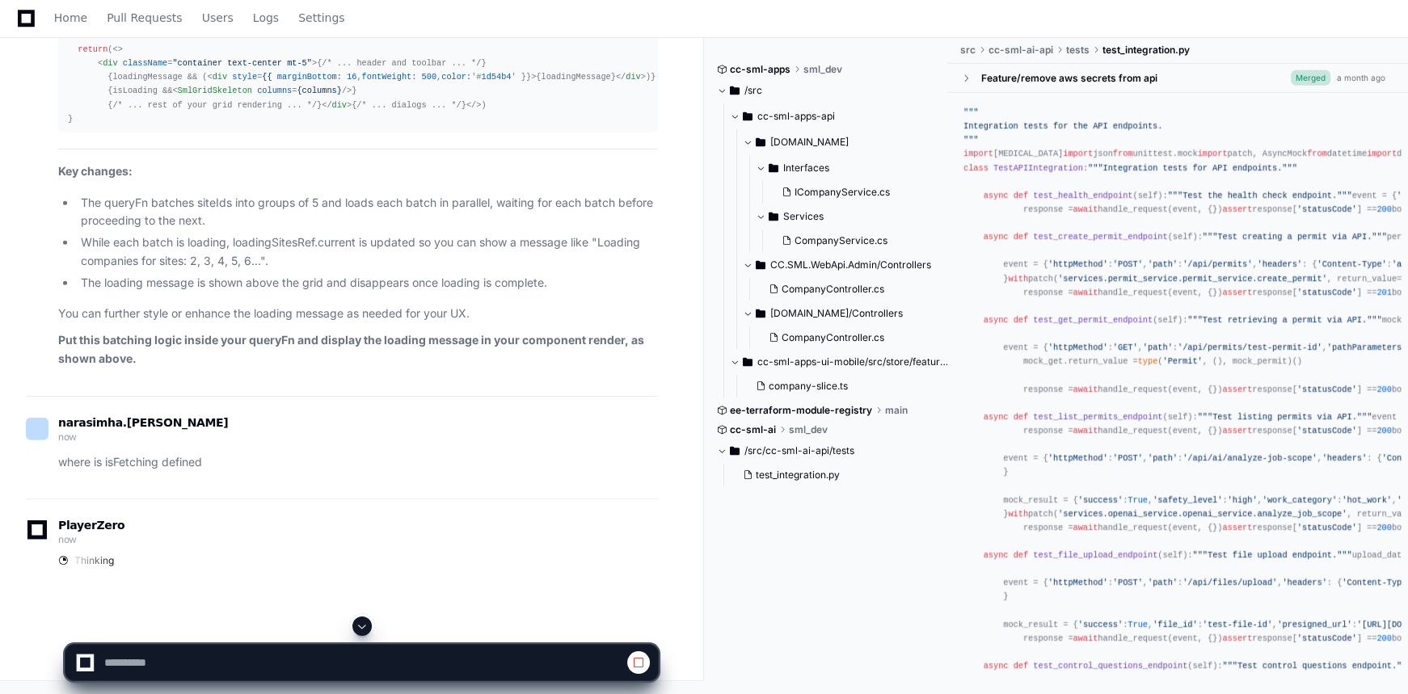
click at [361, 630] on span at bounding box center [362, 626] width 13 height 13
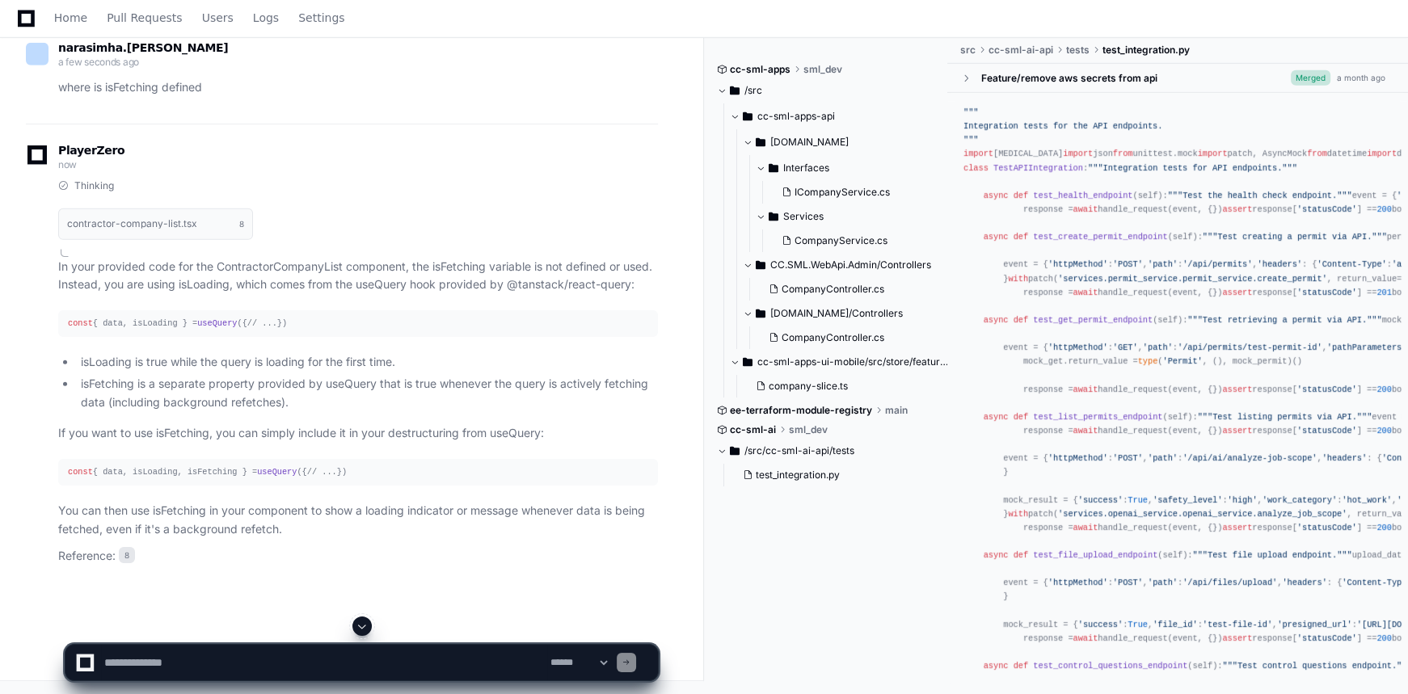
scroll to position [15927, 0]
click at [251, 634] on app-app-chat-input "**********" at bounding box center [362, 649] width 594 height 65
click at [242, 647] on textarea at bounding box center [324, 663] width 446 height 36
type textarea "**********"
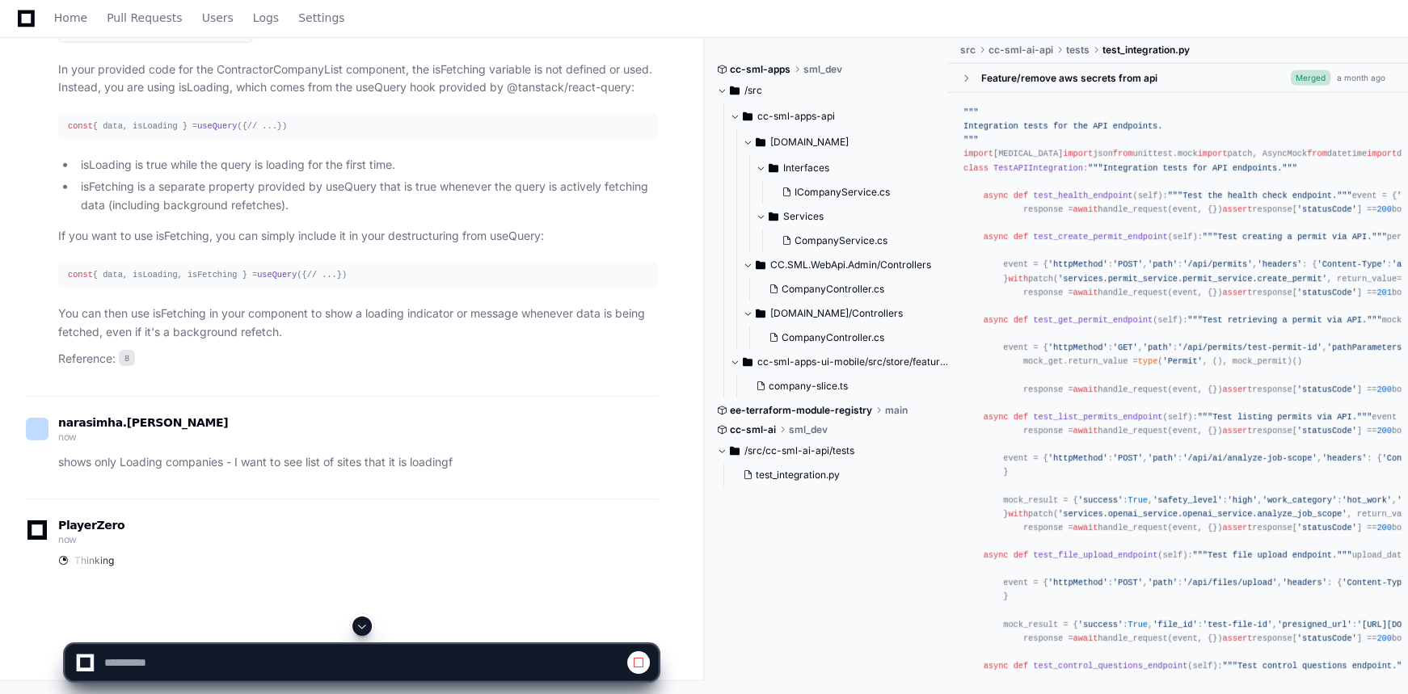
click at [353, 629] on button at bounding box center [361, 626] width 19 height 19
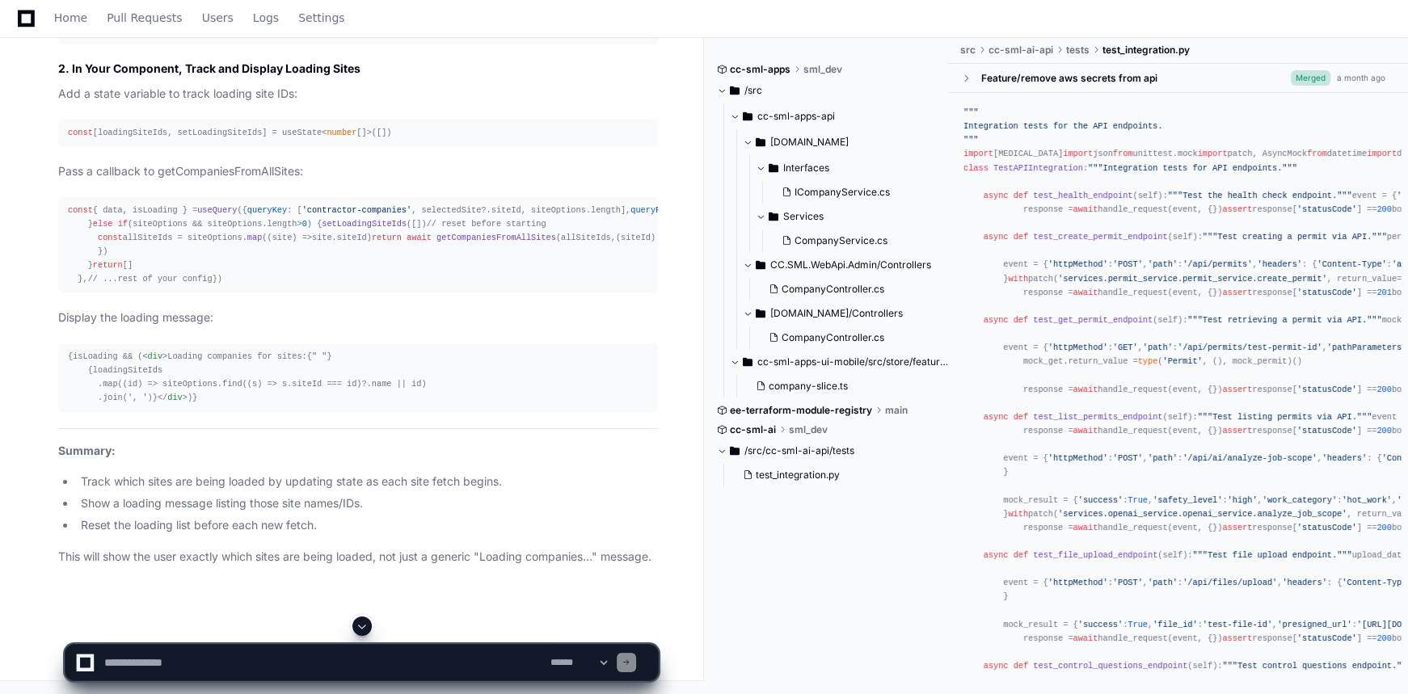
scroll to position [17456, 0]
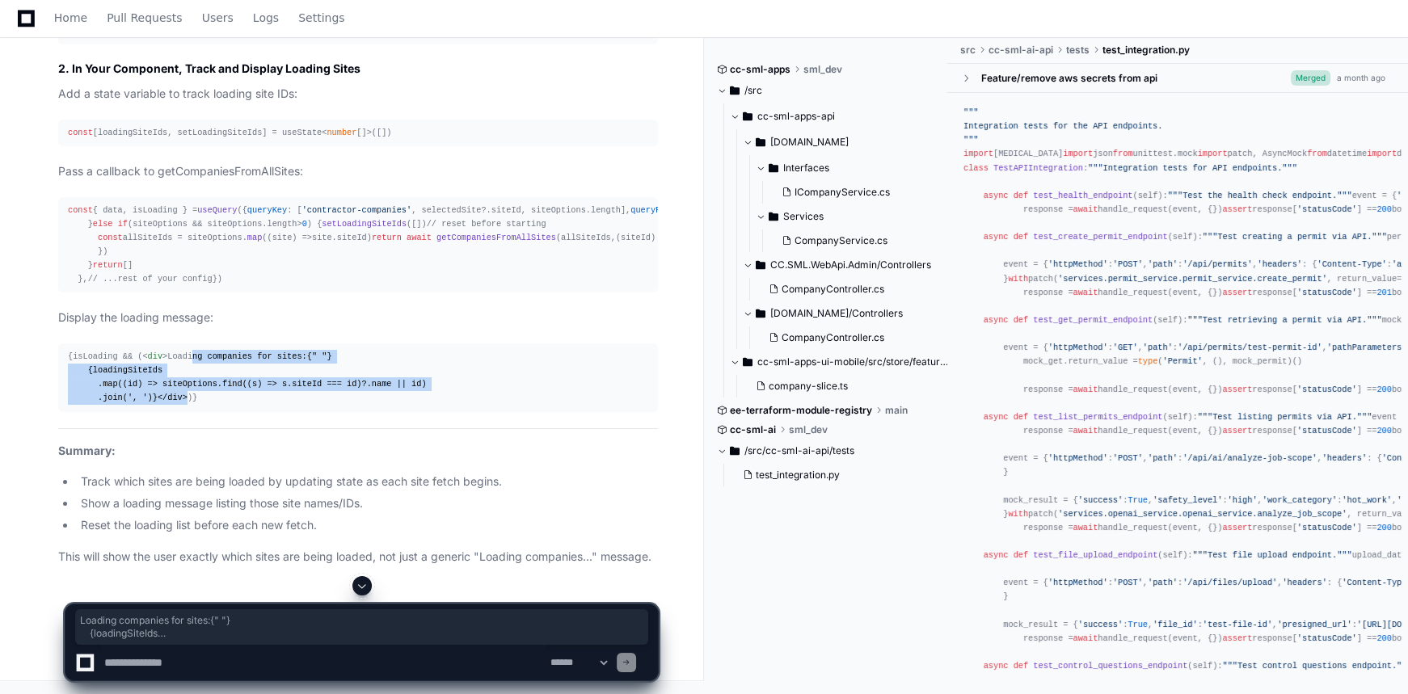
drag, startPoint x: 84, startPoint y: 412, endPoint x: 134, endPoint y: 464, distance: 72.0
click at [134, 406] on div "{isLoading && ( < div > Loading companies for sites:{" "} {loadingSiteIds .map(…" at bounding box center [358, 378] width 580 height 56
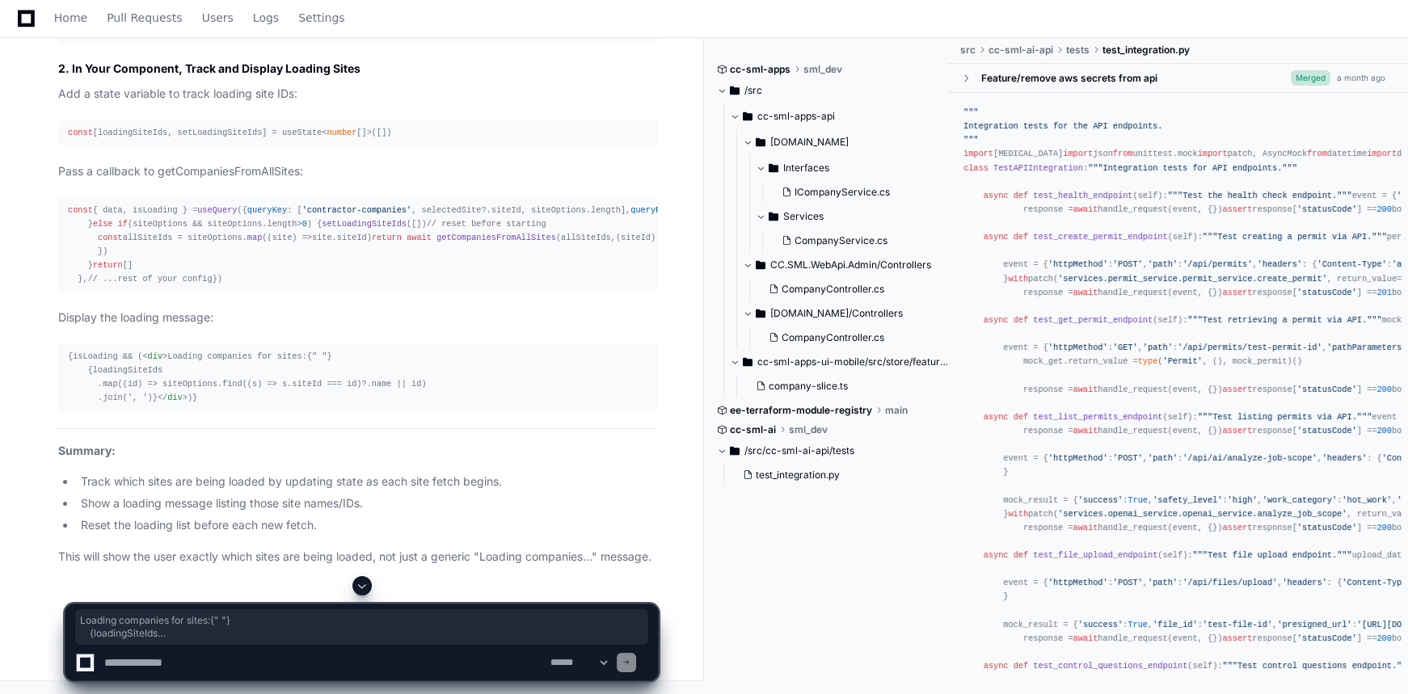
click at [208, 406] on div "{isLoading && ( < div > Loading companies for sites:{" "} {loadingSiteIds .map(…" at bounding box center [358, 378] width 580 height 56
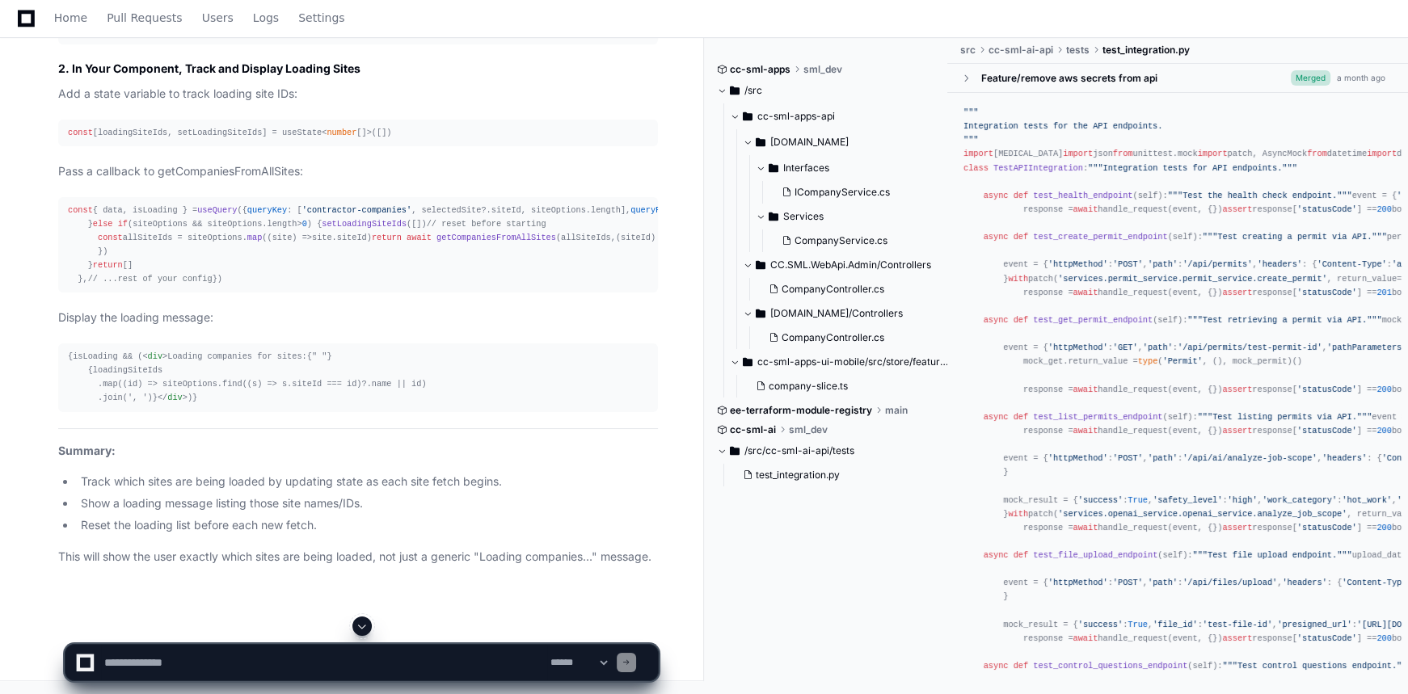
scroll to position [17530, 0]
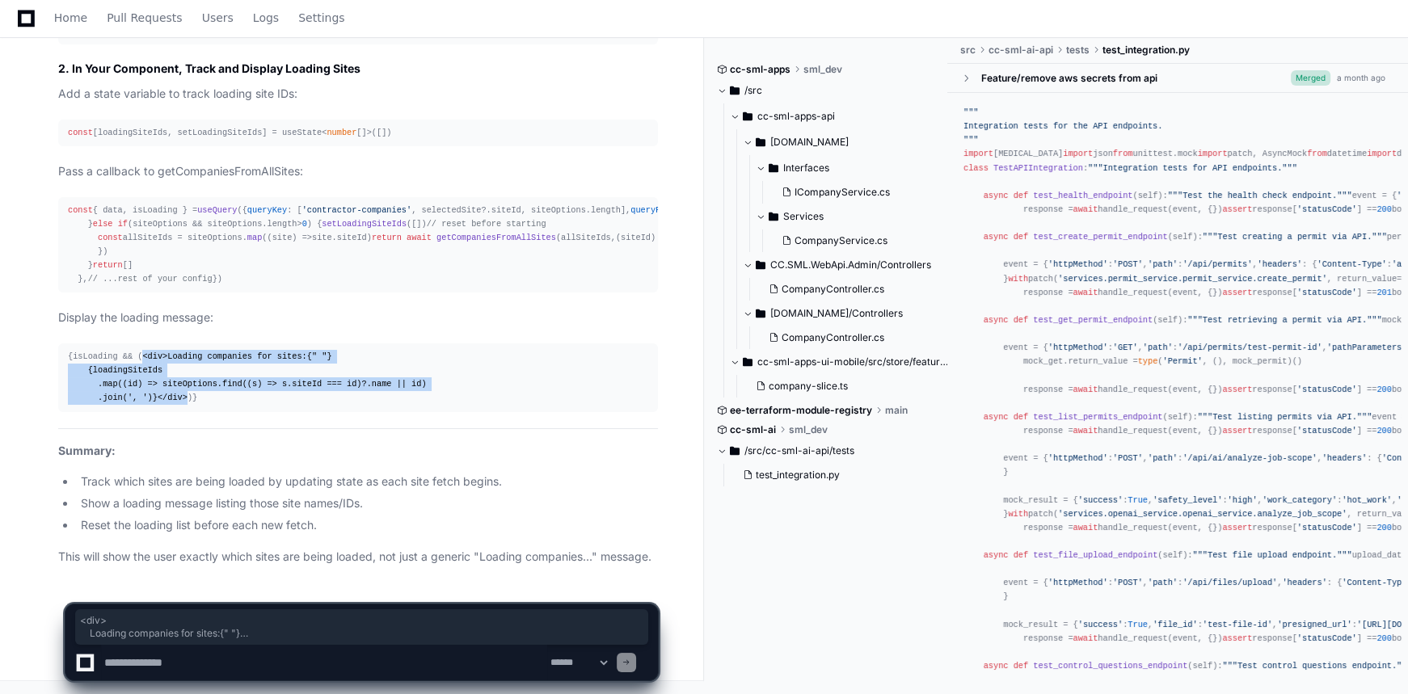
drag, startPoint x: 74, startPoint y: 326, endPoint x: 126, endPoint y: 395, distance: 86.6
click at [126, 395] on div "{isLoading && ( < div > Loading companies for sites:{" "} {loadingSiteIds .map(…" at bounding box center [358, 378] width 580 height 56
copy span "< div > Loading companies for sites:{" "} {loadingSiteIds .map((id) => siteOpti…"
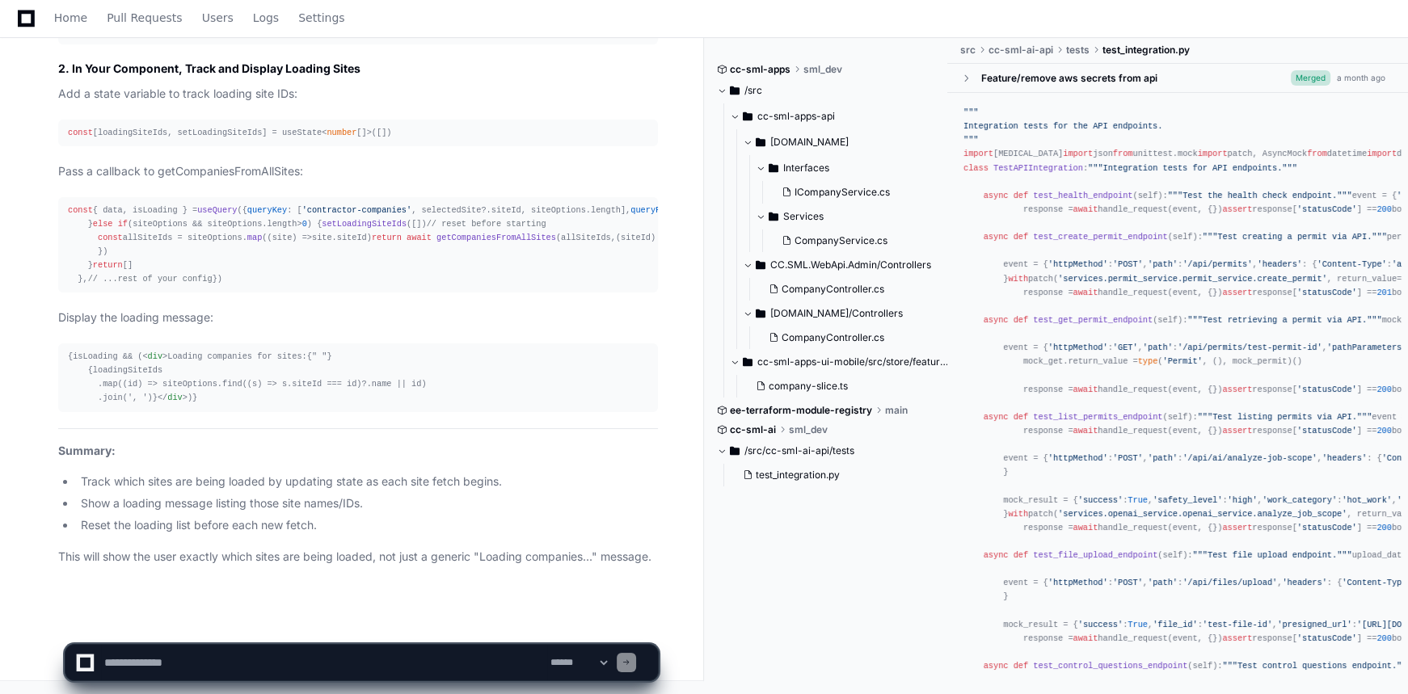
scroll to position [17538, 0]
click at [219, 669] on textarea at bounding box center [324, 663] width 446 height 36
paste textarea "**********"
type textarea "**********"
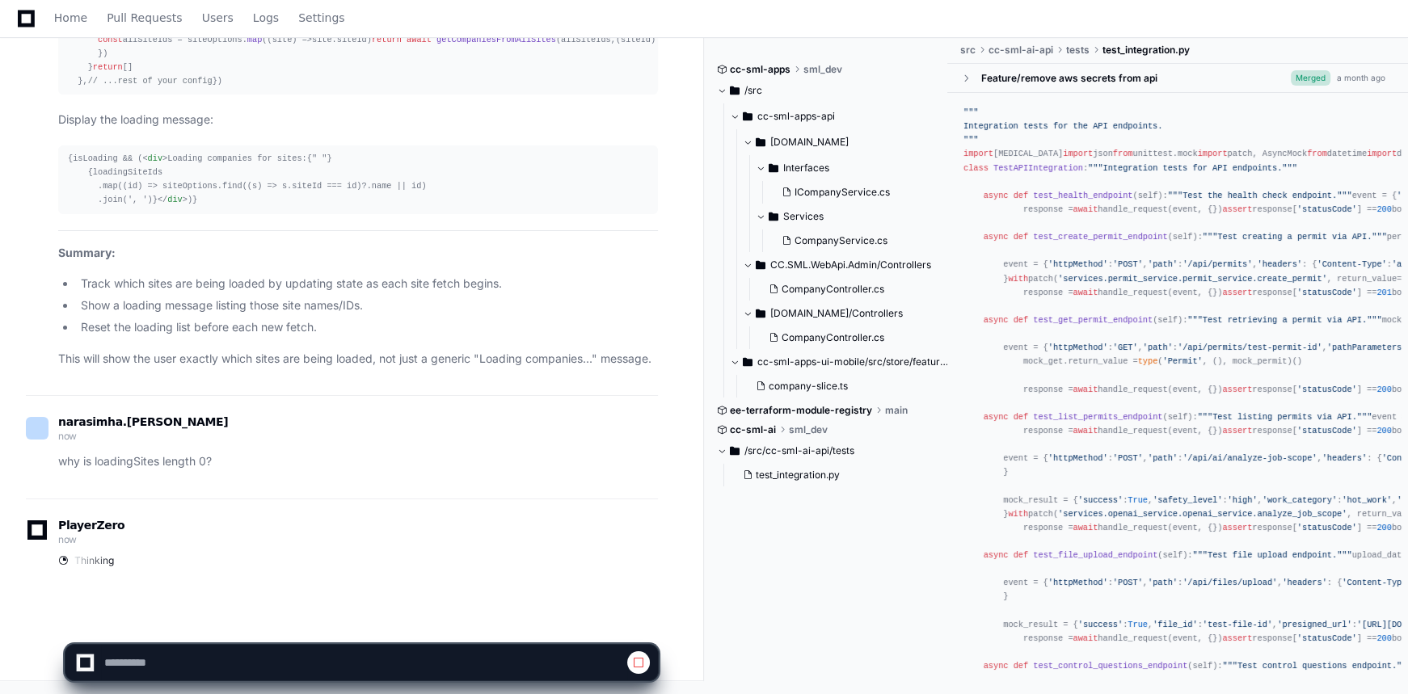
scroll to position [17730, 0]
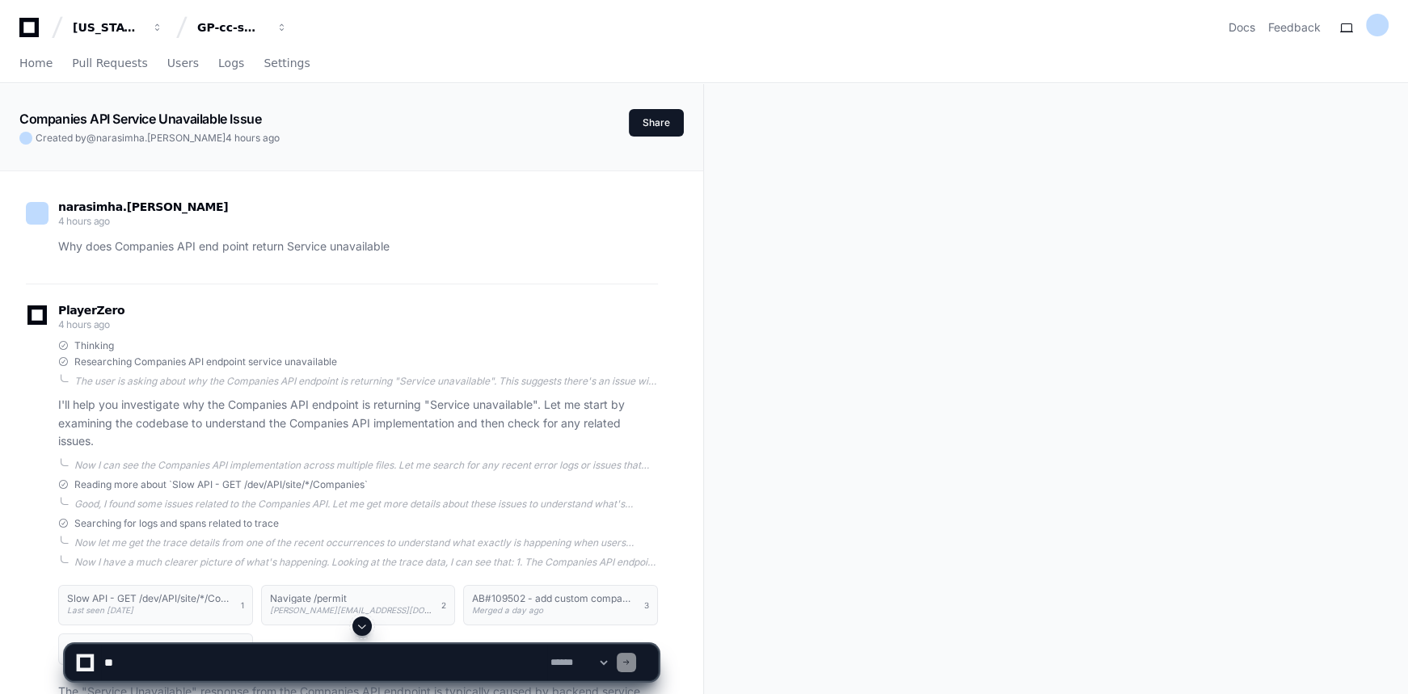
click at [359, 624] on span at bounding box center [362, 626] width 13 height 13
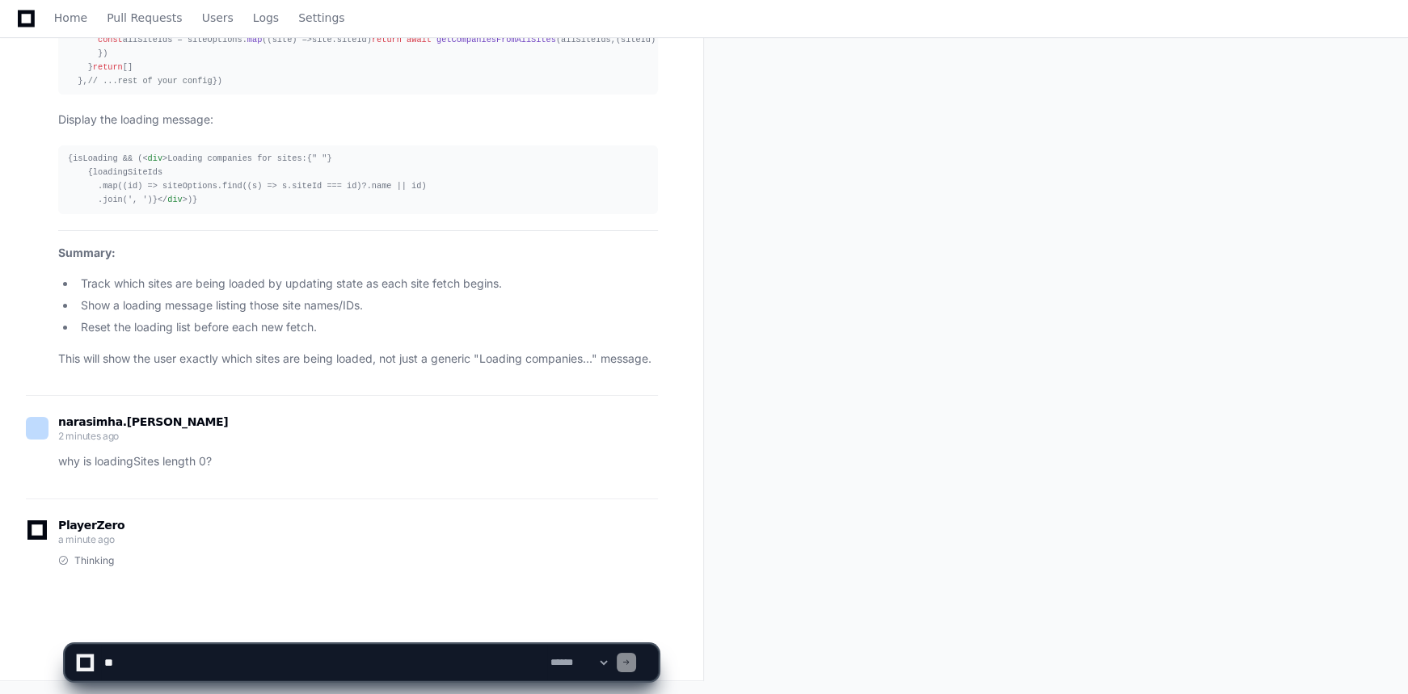
scroll to position [17730, 0]
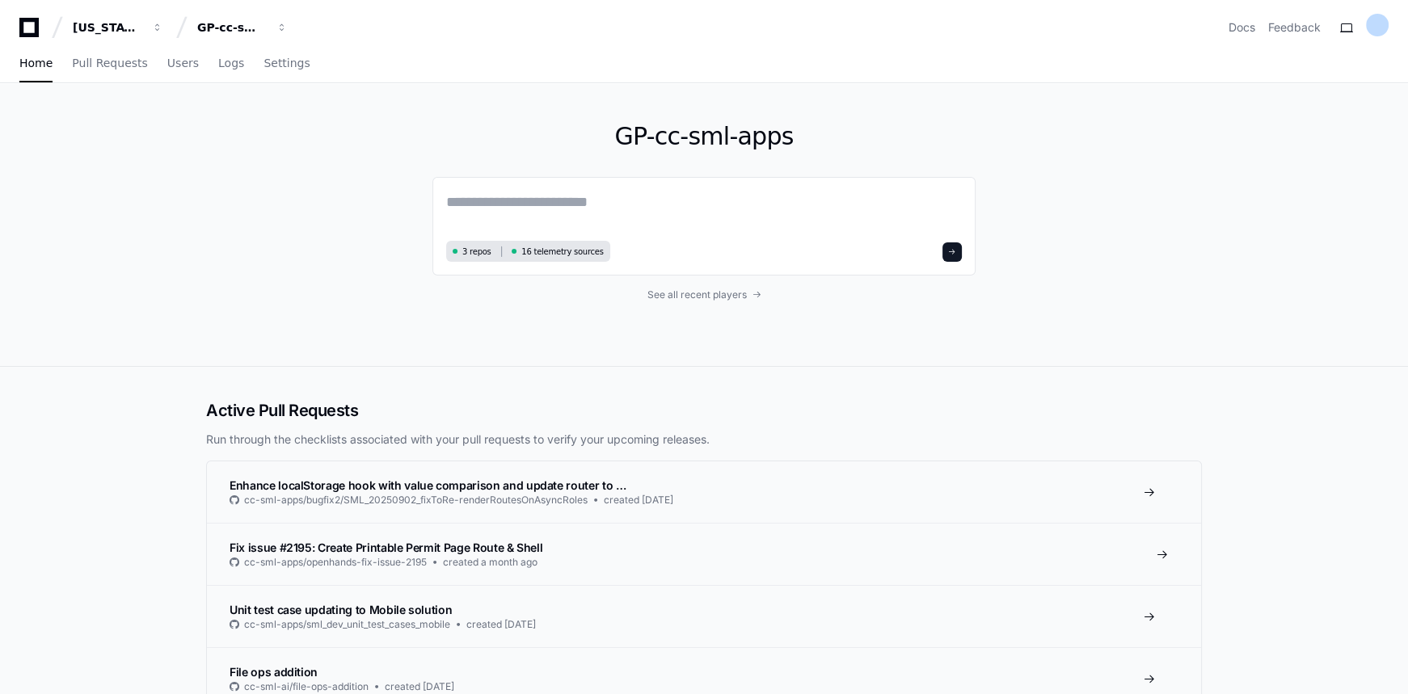
click at [401, 550] on span "Fix issue #2195: Create Printable Permit Page Route & Shell" at bounding box center [386, 548] width 313 height 14
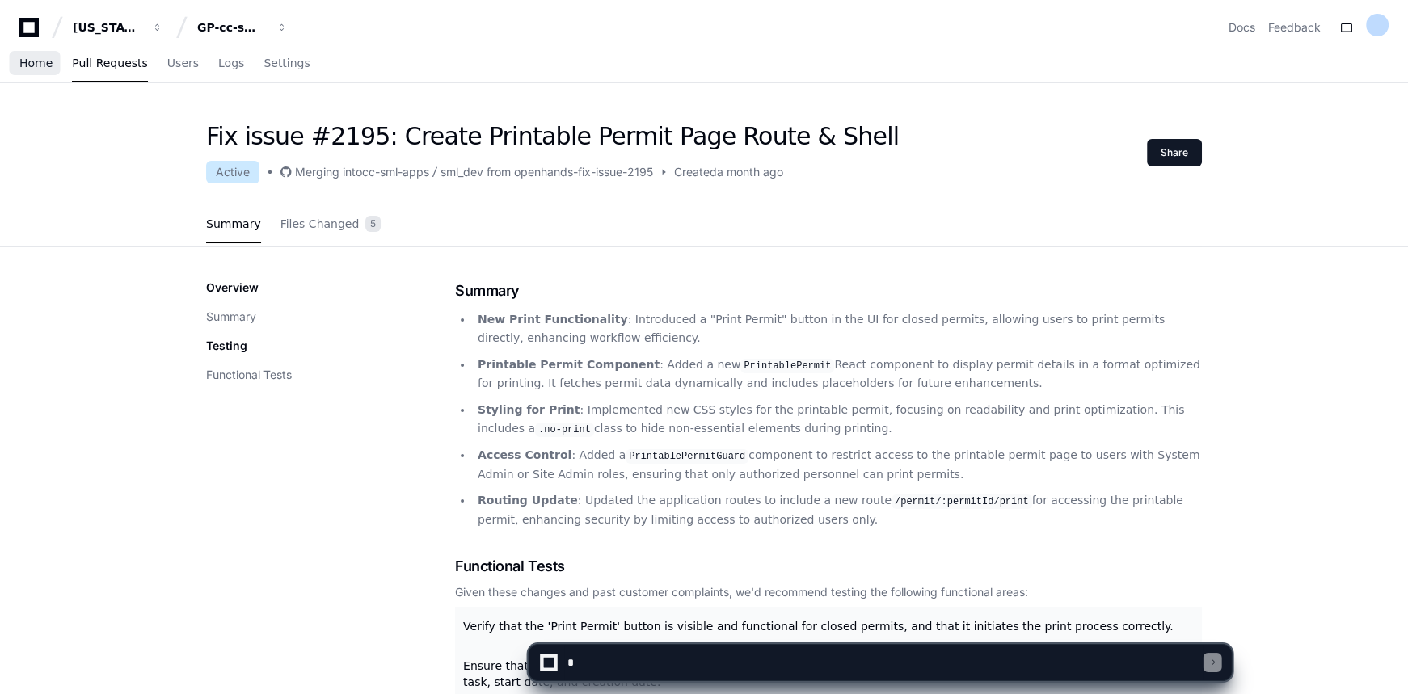
click at [38, 61] on span "Home" at bounding box center [35, 63] width 33 height 10
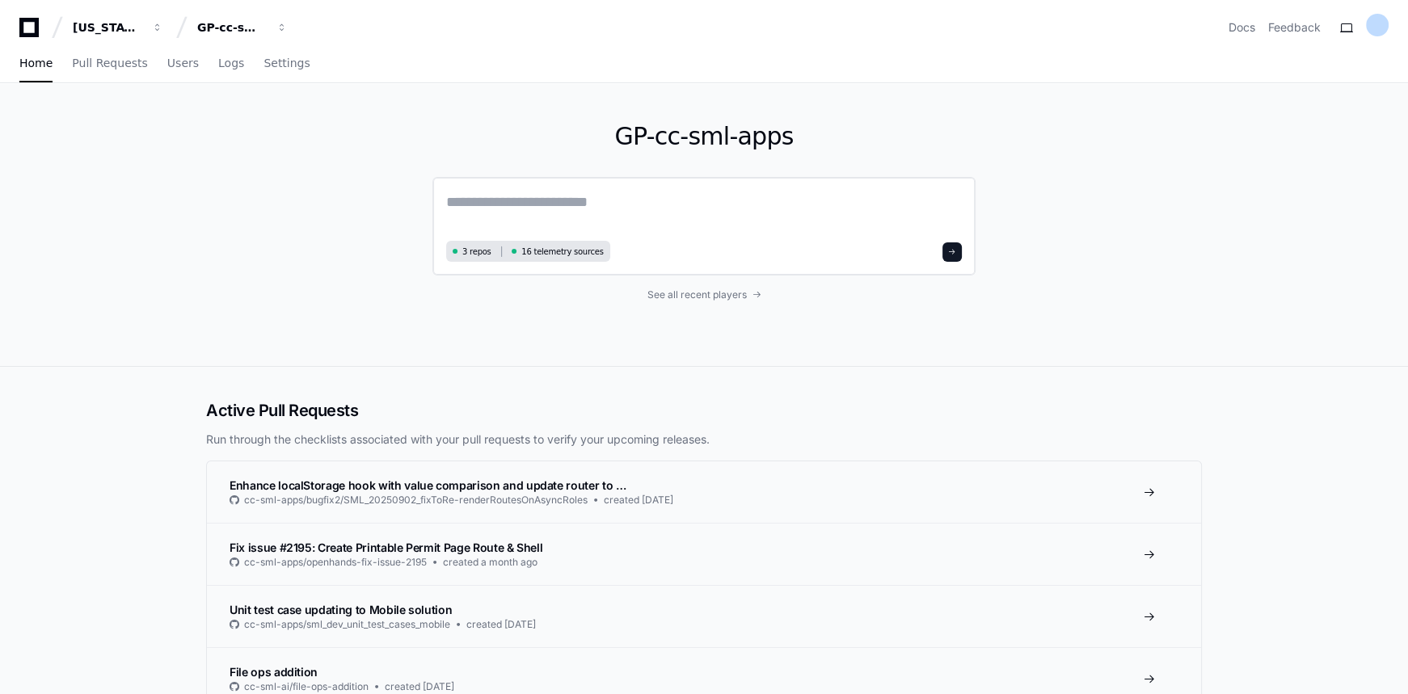
click at [584, 214] on textarea at bounding box center [704, 213] width 516 height 45
click at [734, 294] on span "See all recent players" at bounding box center [696, 295] width 99 height 13
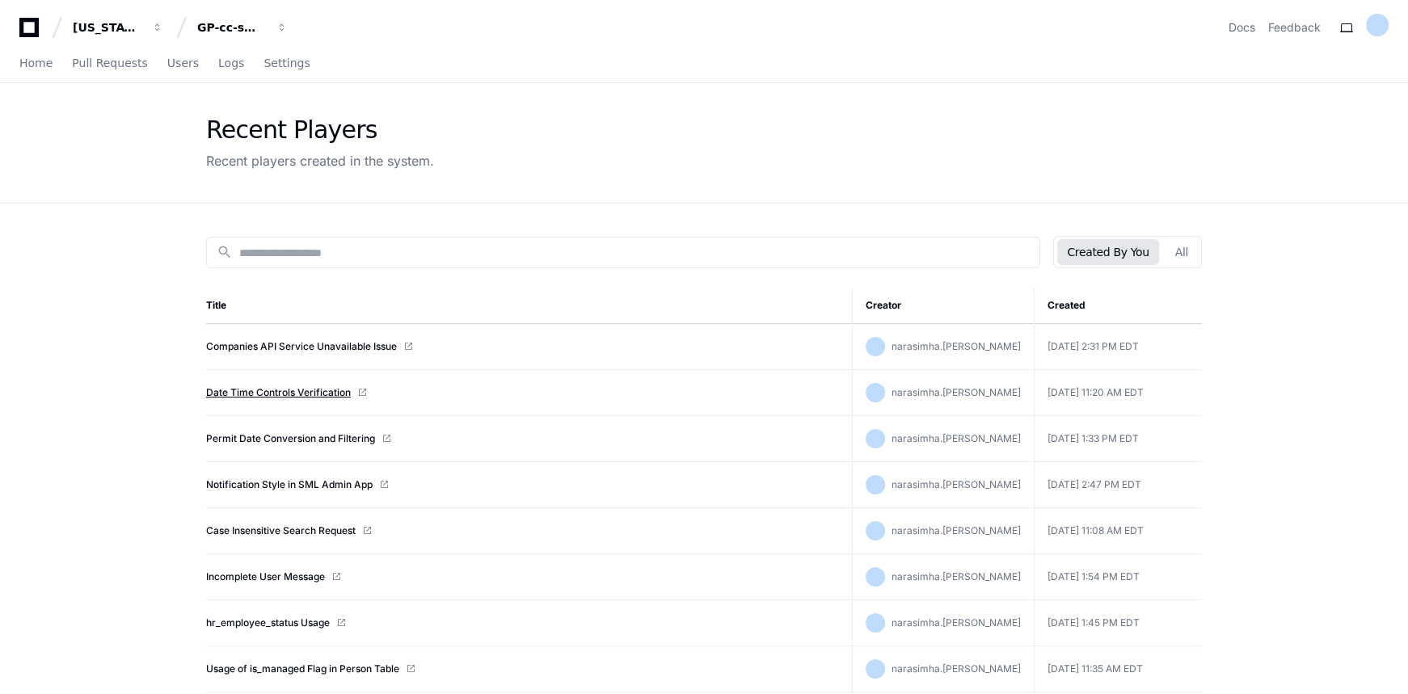
click at [300, 394] on link "Date Time Controls Verification" at bounding box center [278, 392] width 145 height 13
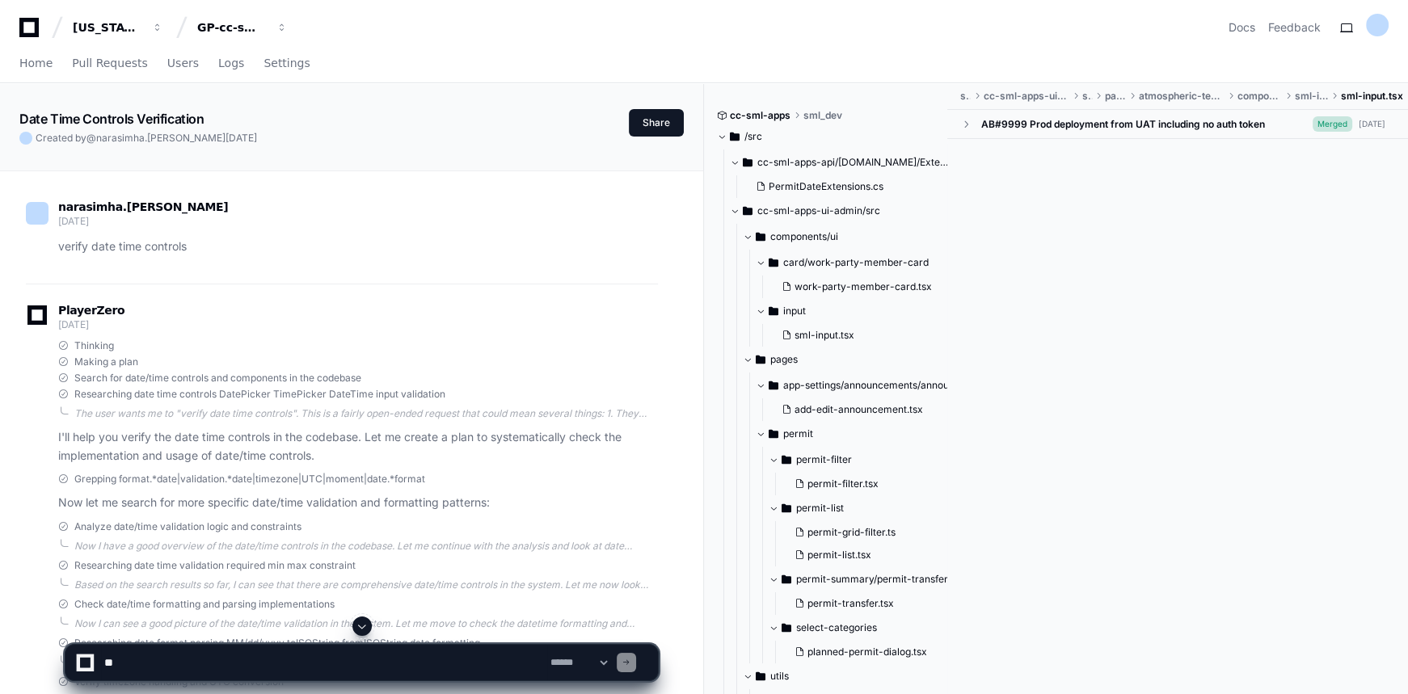
click at [374, 655] on textarea at bounding box center [324, 663] width 446 height 36
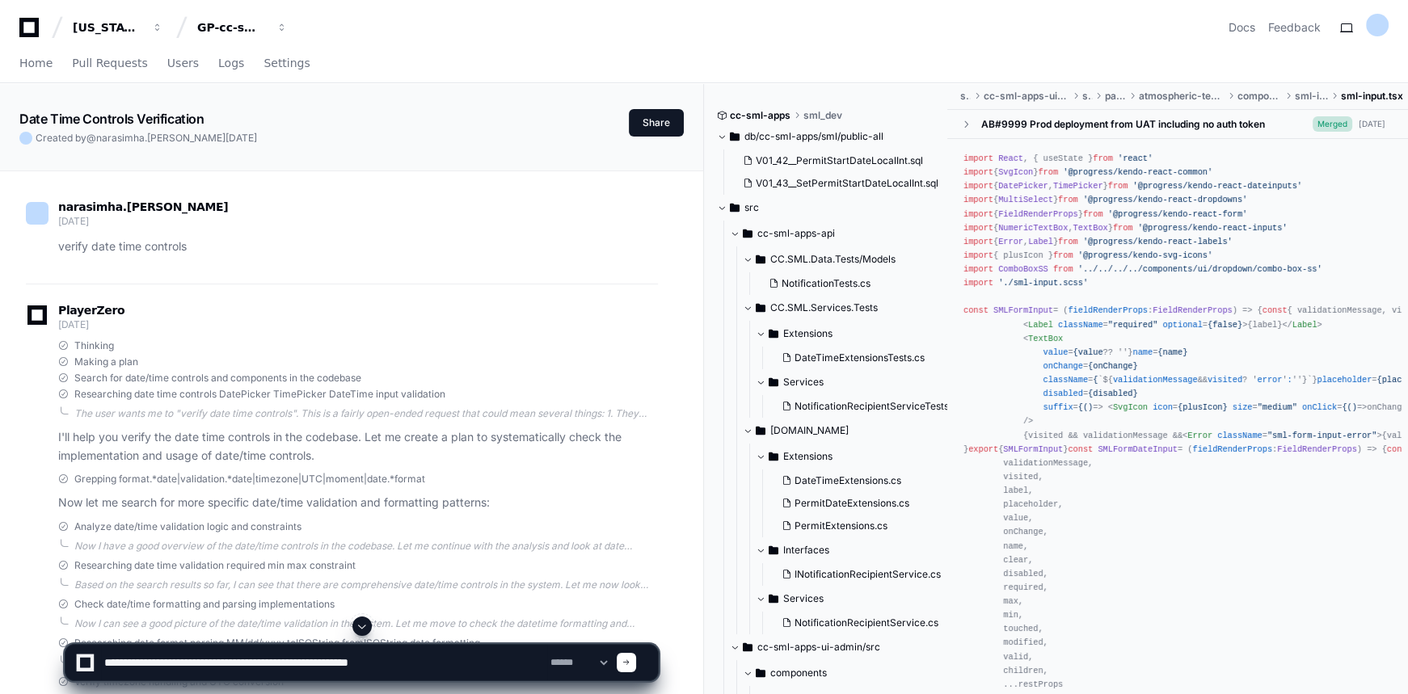
paste textarea "**********"
type textarea "**********"
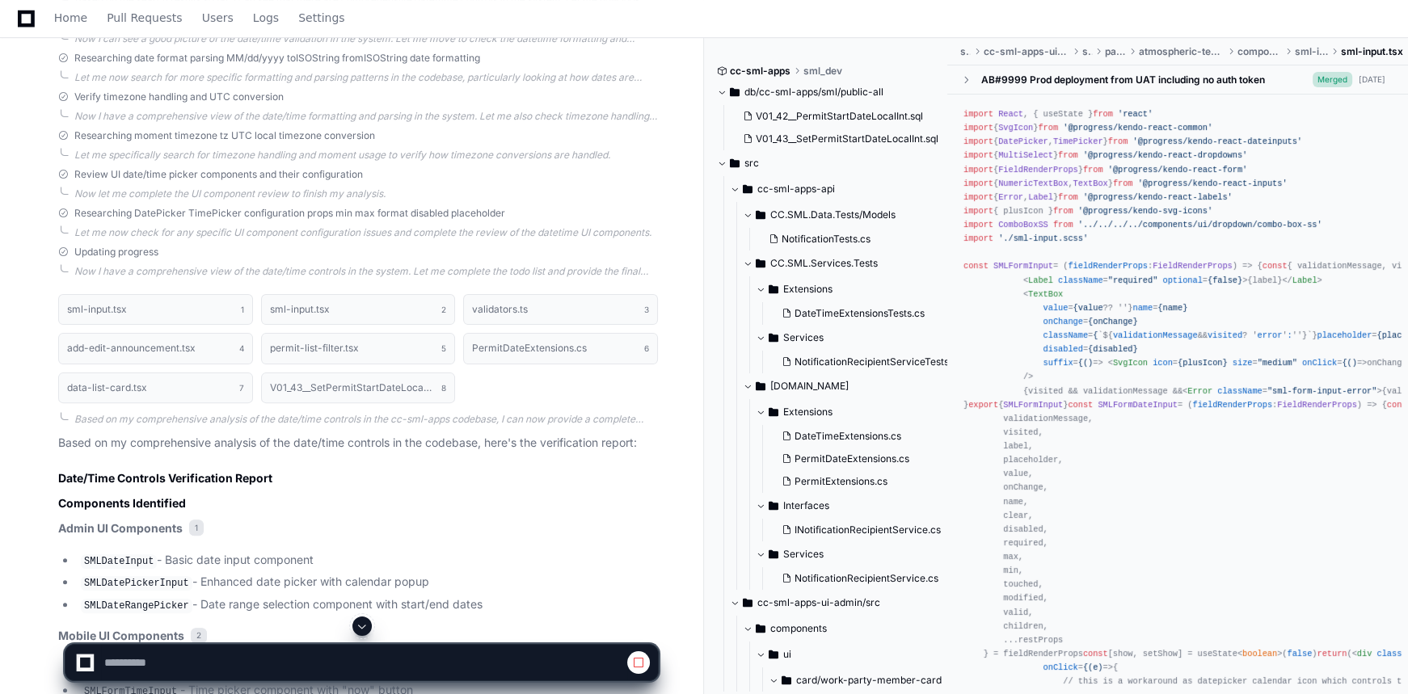
scroll to position [954, 0]
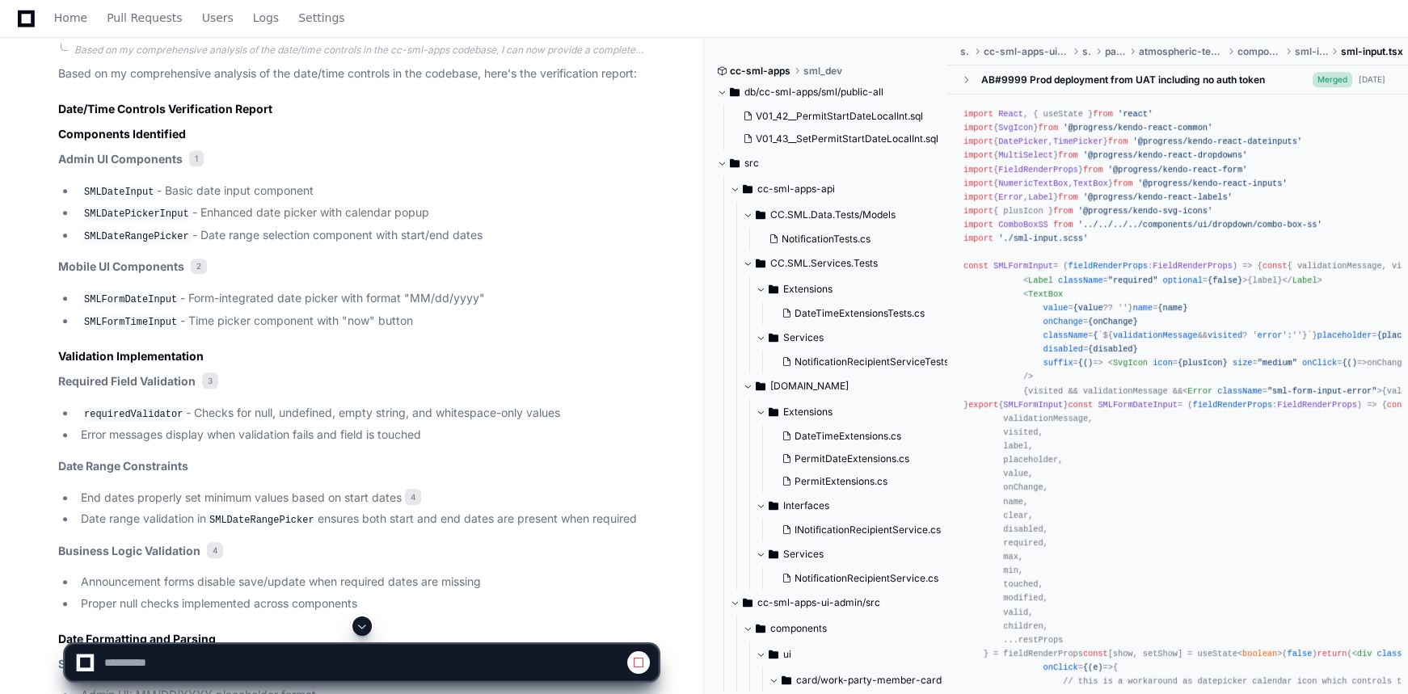
click at [357, 622] on span at bounding box center [362, 626] width 13 height 13
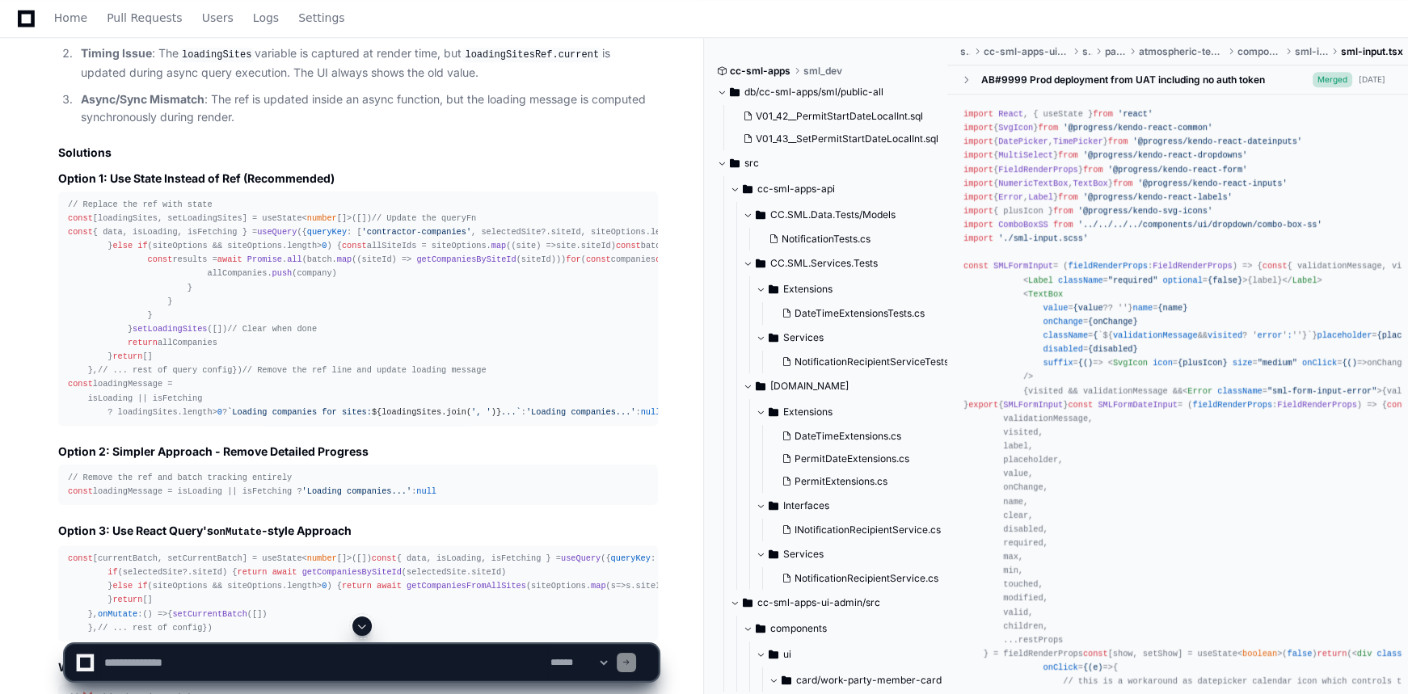
scroll to position [9534, 0]
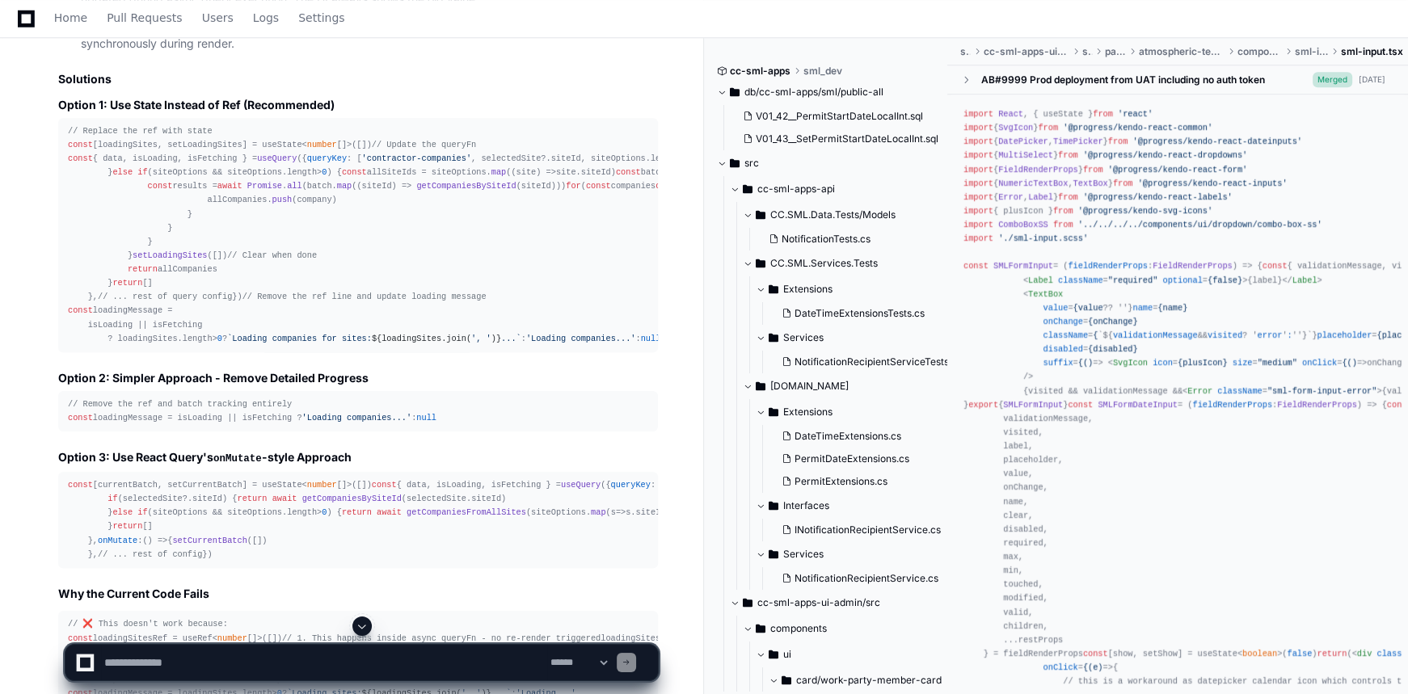
click at [825, 177] on span "allCompanies" at bounding box center [855, 172] width 60 height 10
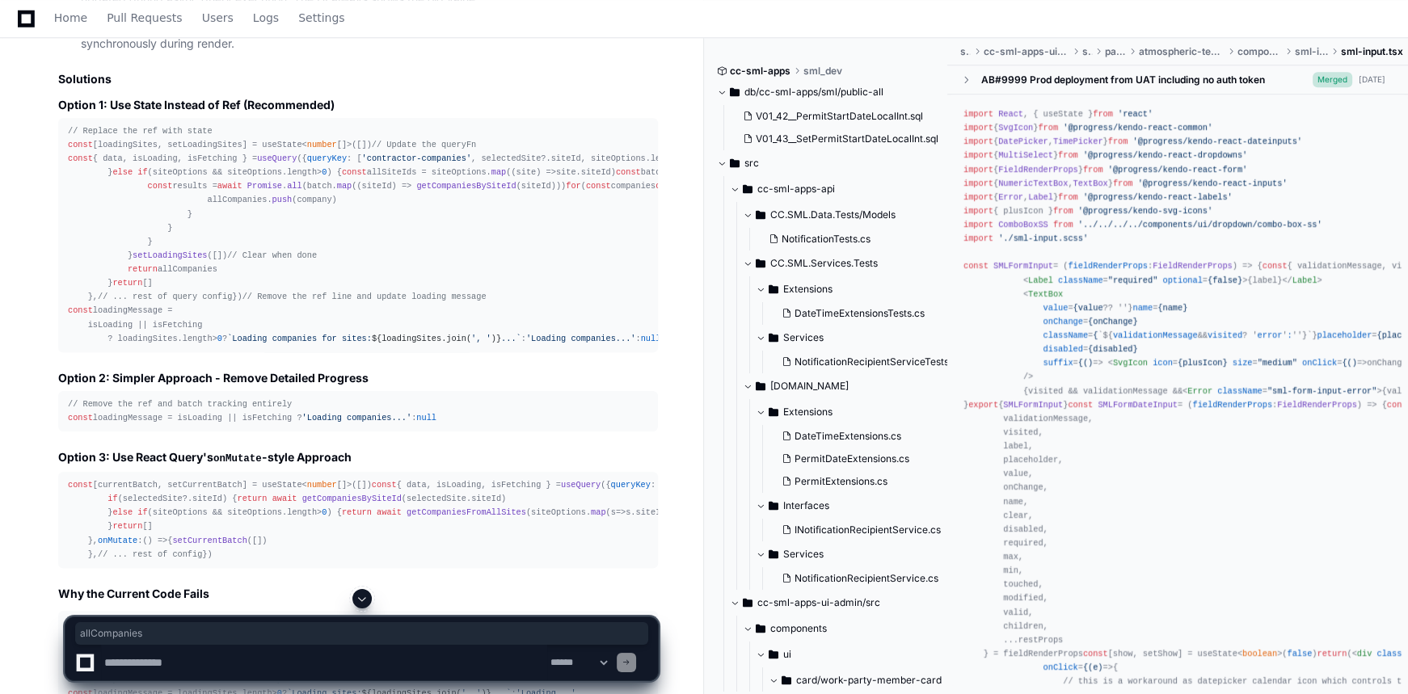
click at [825, 177] on span "allCompanies" at bounding box center [855, 172] width 60 height 10
click at [212, 346] on div "// Replace the ref with state const [loadingSites, setLoadingSites] = useState<…" at bounding box center [358, 234] width 580 height 221
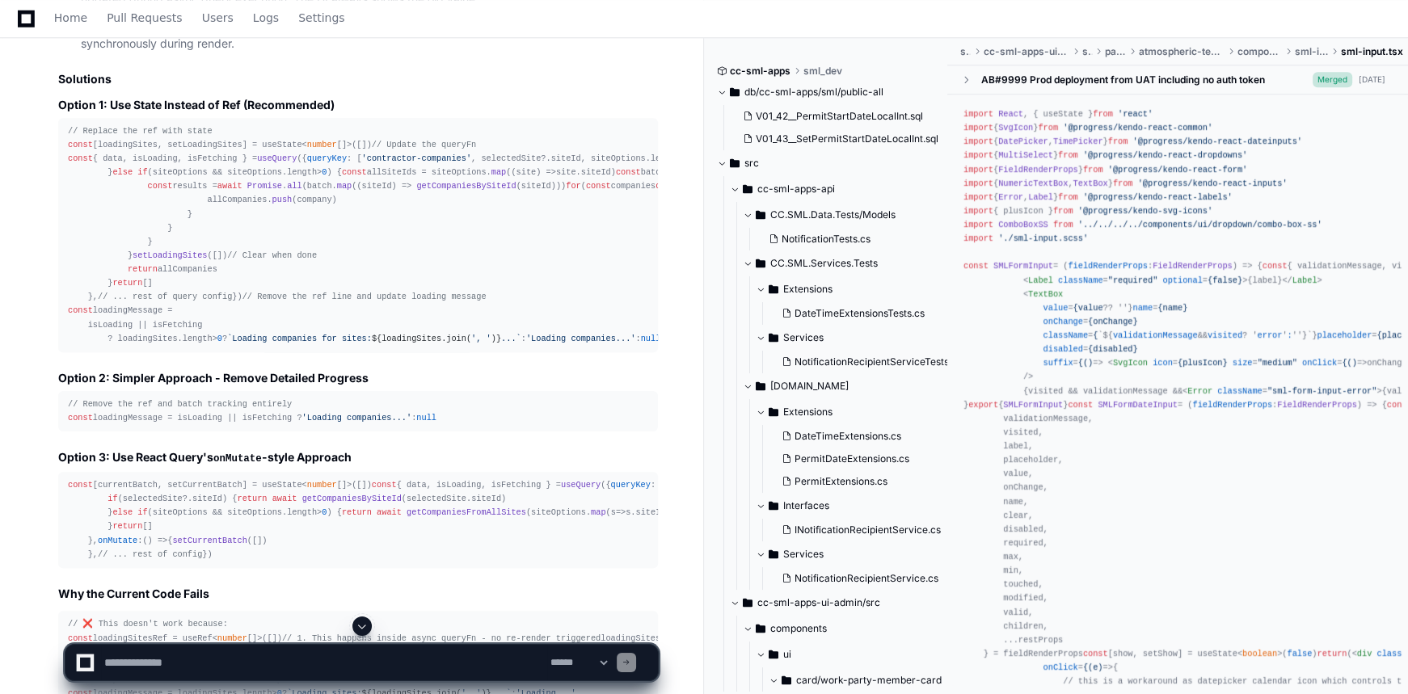
scroll to position [9608, 0]
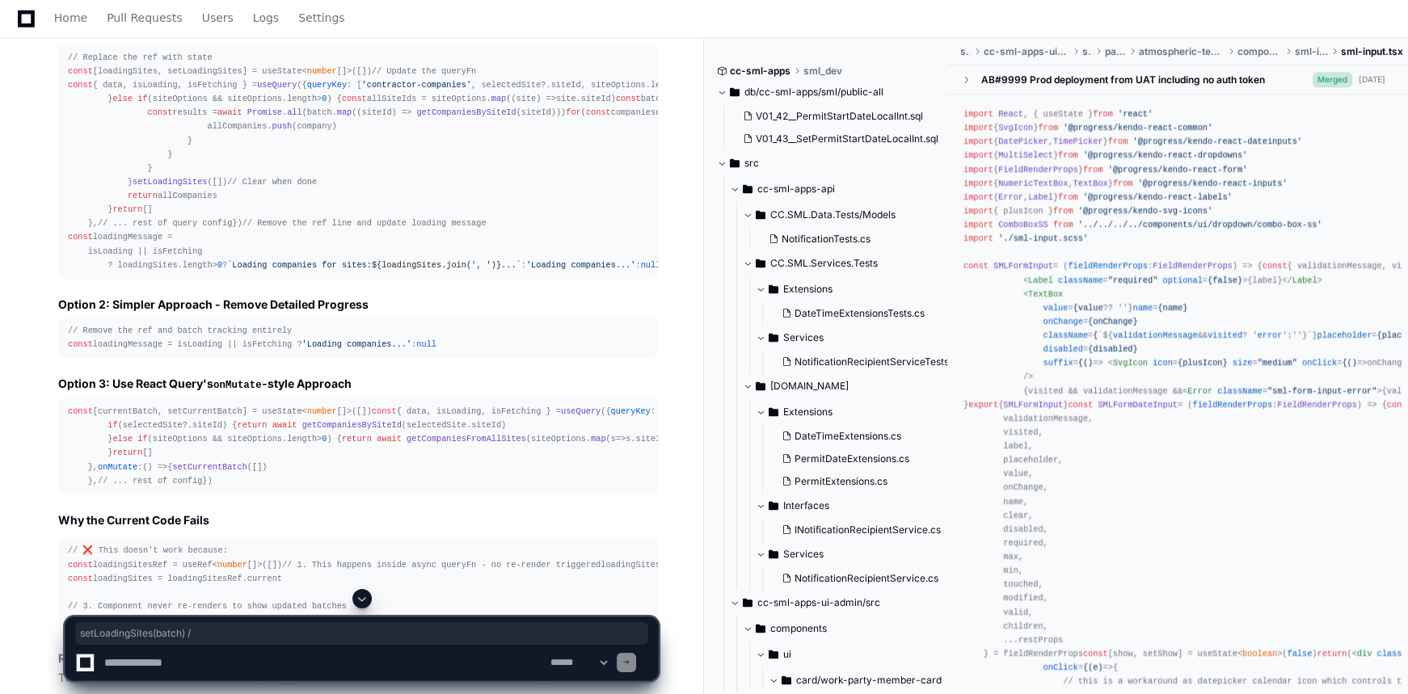
drag, startPoint x: 141, startPoint y: 341, endPoint x: 252, endPoint y: 340, distance: 111.5
click at [252, 272] on div "// Replace the ref with state const [loadingSites, setLoadingSites] = useState<…" at bounding box center [358, 161] width 580 height 221
click at [228, 272] on div "// Replace the ref with state const [loadingSites, setLoadingSites] = useState<…" at bounding box center [358, 161] width 580 height 221
drag, startPoint x: 69, startPoint y: 162, endPoint x: 365, endPoint y: 161, distance: 296.6
click at [365, 161] on div "// Replace the ref with state const [loadingSites, setLoadingSites] = useState<…" at bounding box center [358, 161] width 580 height 221
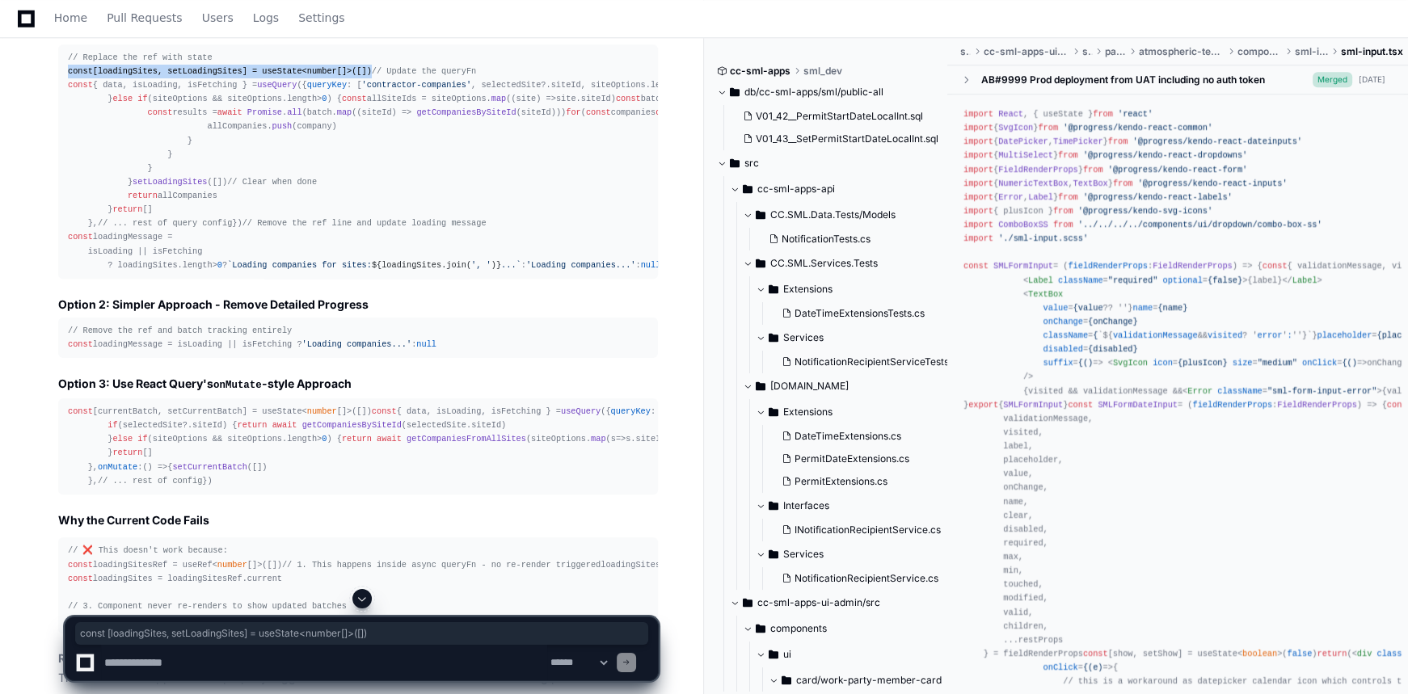
copy div "const [loadingSites, setLoadingSites] = useState< number []>([])"
drag, startPoint x: 141, startPoint y: 339, endPoint x: 415, endPoint y: 341, distance: 274.8
click at [415, 272] on div "// Replace the ref with state const [loadingSites, setLoadingSites] = useState<…" at bounding box center [358, 161] width 580 height 221
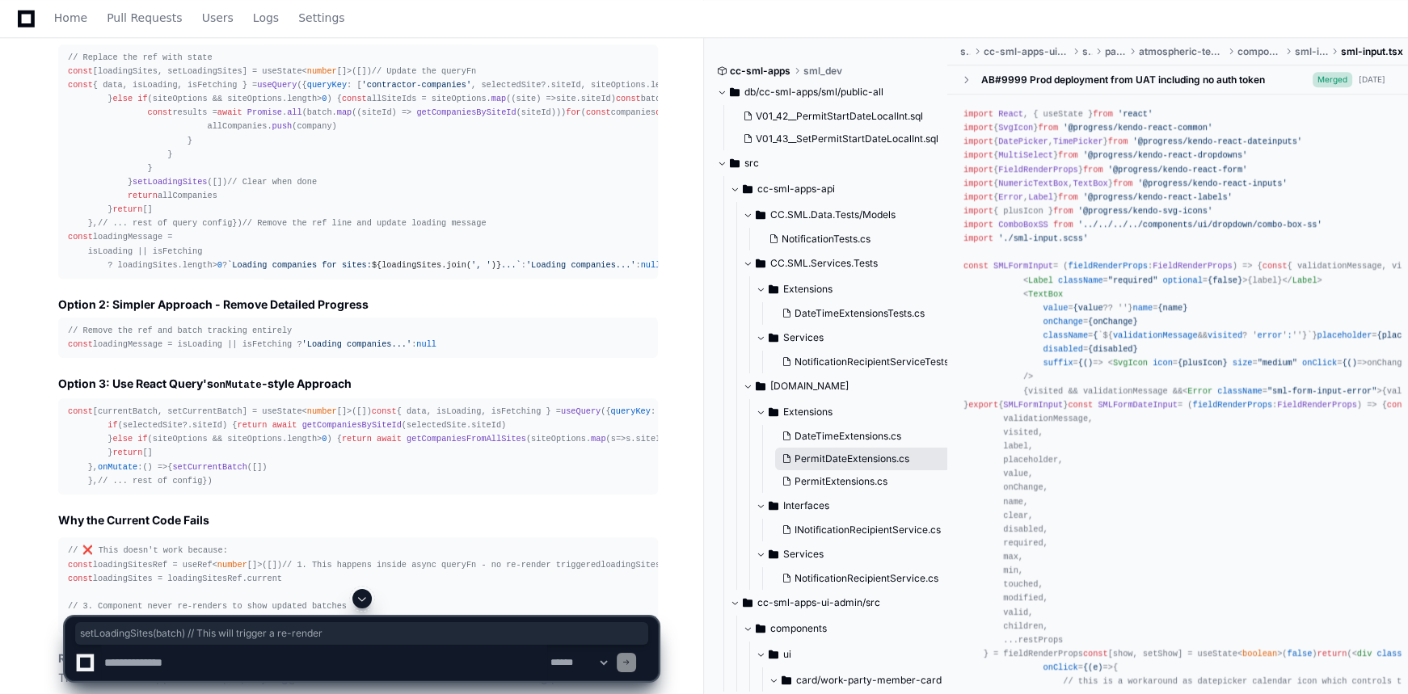
copy div "setLoadingSites (batch) // This will trigger a re-render"
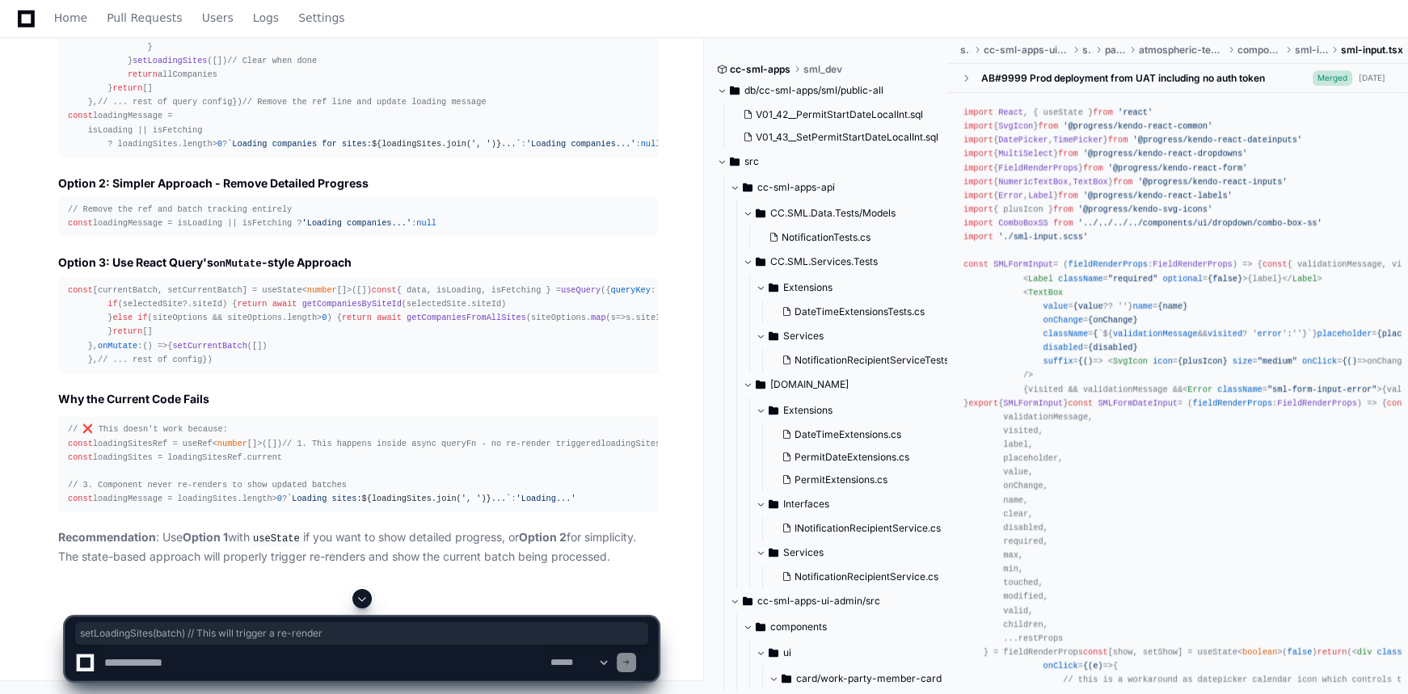
scroll to position [9755, 0]
drag, startPoint x: 121, startPoint y: 333, endPoint x: 342, endPoint y: 333, distance: 220.6
click at [342, 151] on div "// Replace the ref with state const [loadingSites, setLoadingSites] = useState<…" at bounding box center [358, 40] width 580 height 221
copy div "setLoadingSites ([]) // Clear when done"
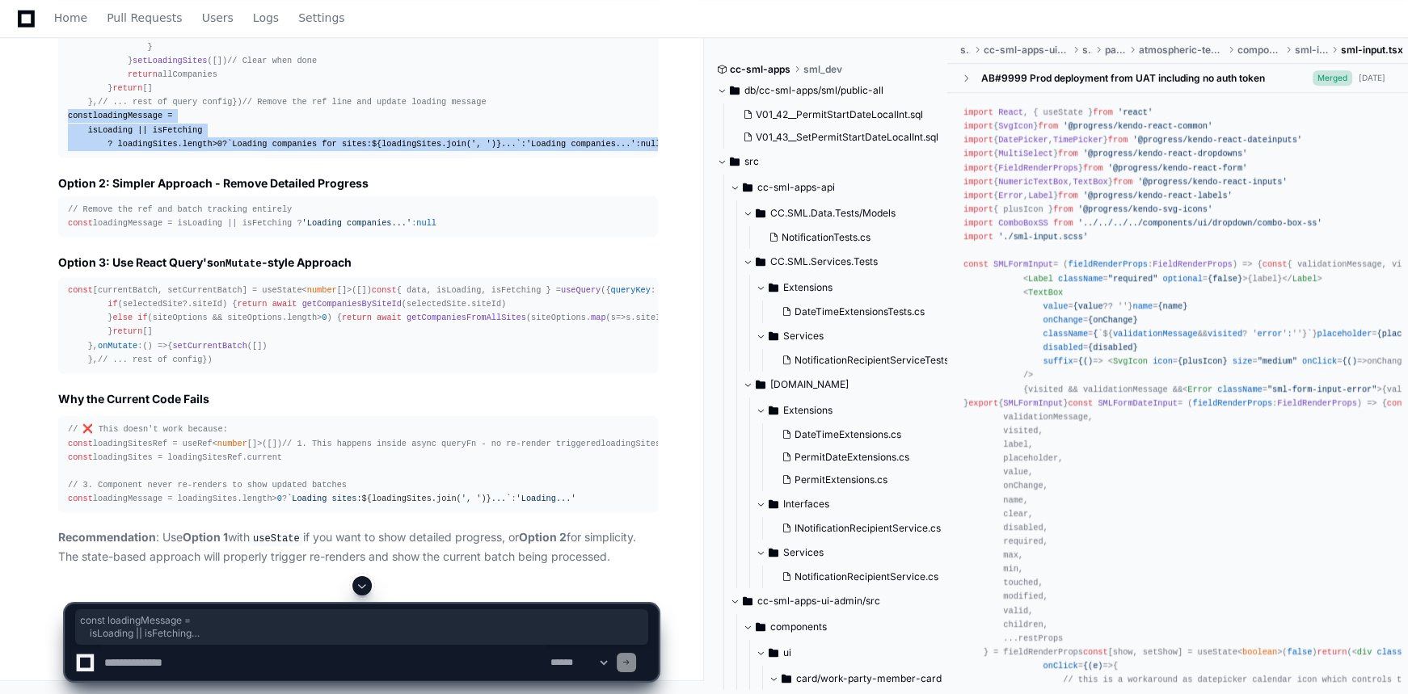
drag, startPoint x: 66, startPoint y: 382, endPoint x: 152, endPoint y: 450, distance: 109.3
click at [152, 158] on pre "// Replace the ref with state const [loadingSites, setLoadingSites] = useState<…" at bounding box center [358, 40] width 600 height 234
copy div "const loadingMessage = isLoading || isFetching ? loadingSites. length > 0 ? `Lo…"
